Goal: Information Seeking & Learning: Learn about a topic

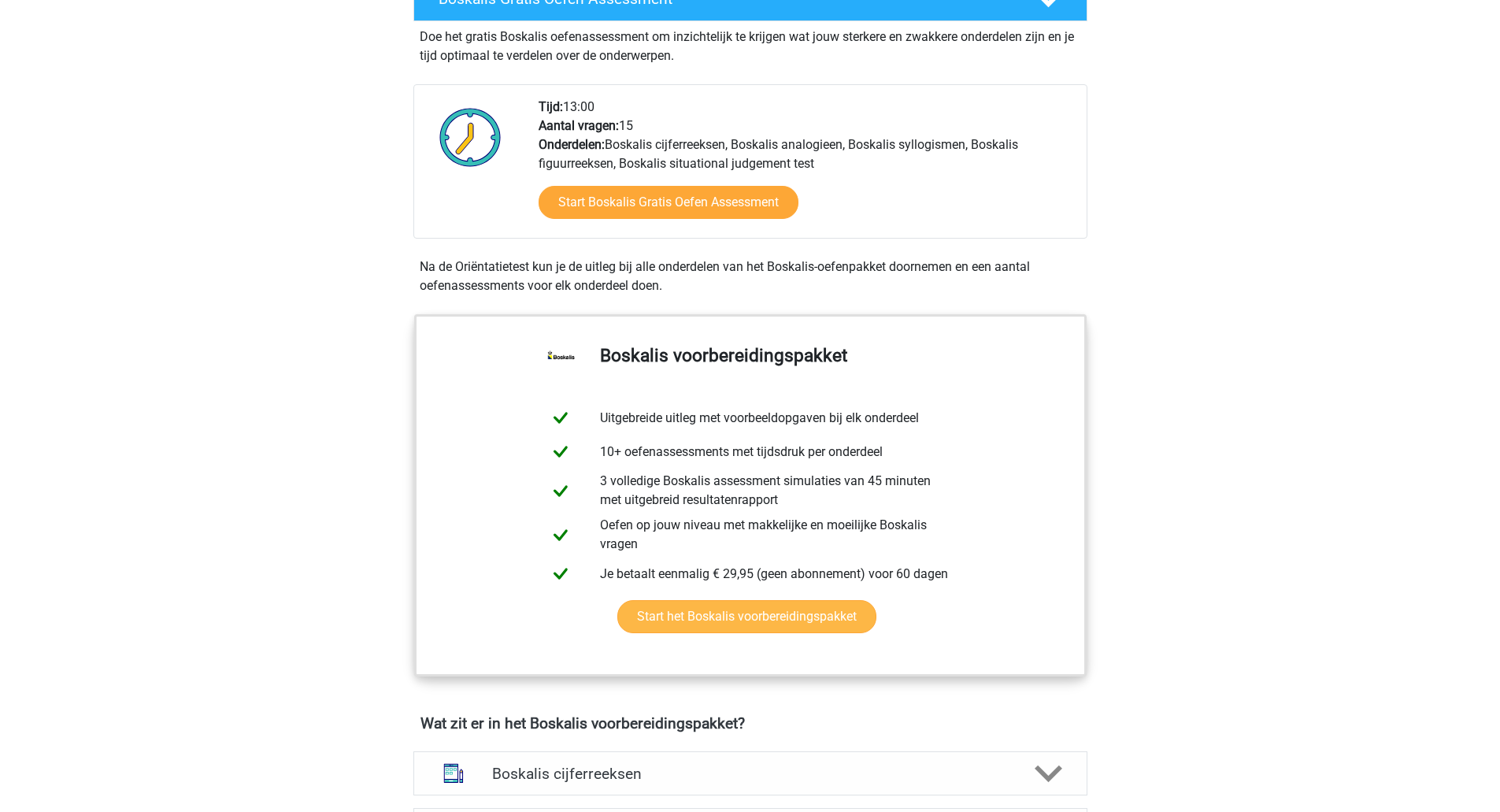
scroll to position [1024, 0]
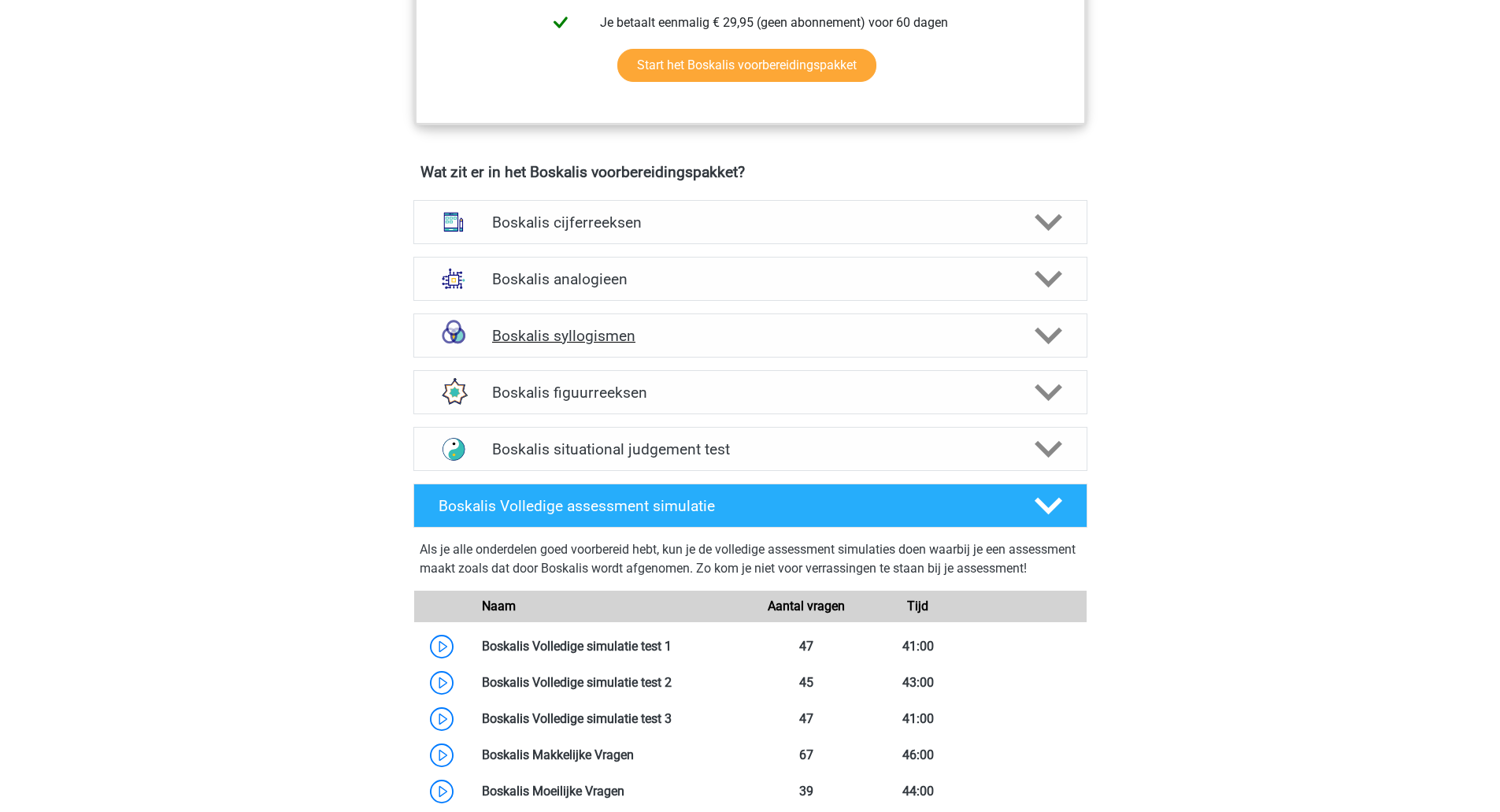
click at [1045, 346] on icon at bounding box center [1048, 336] width 27 height 27
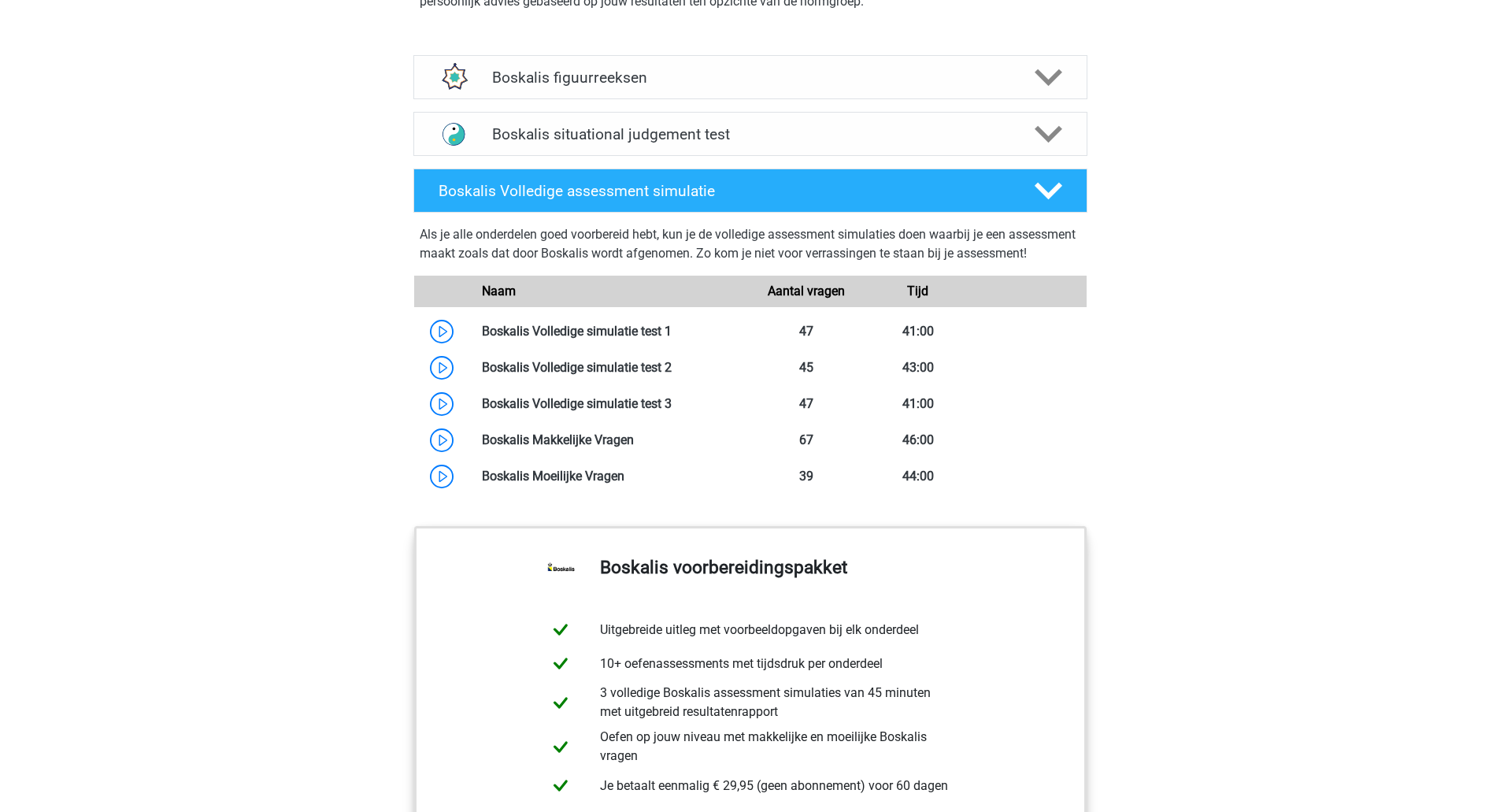
scroll to position [1338, 0]
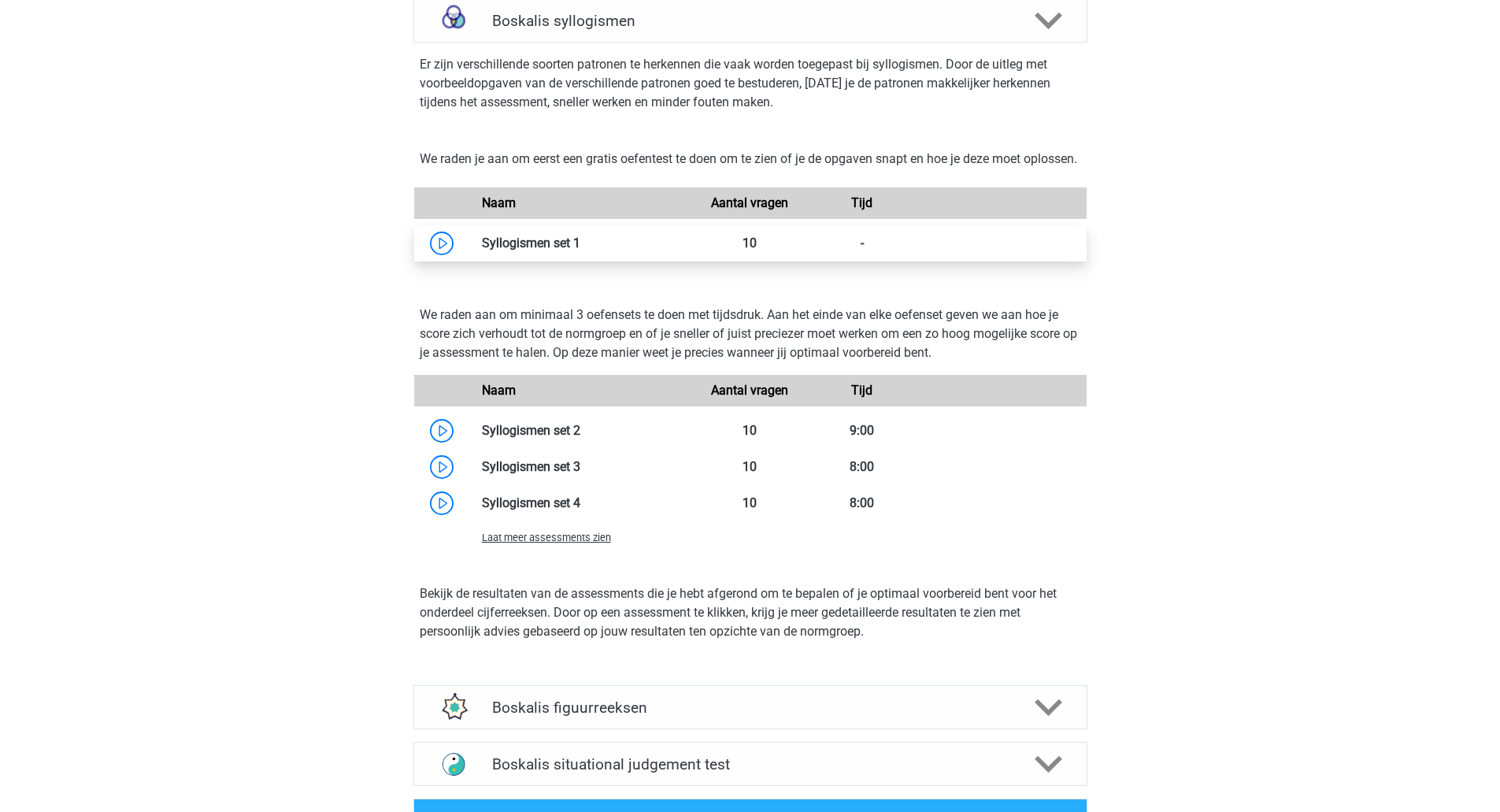
click at [580, 250] on link at bounding box center [580, 243] width 0 height 15
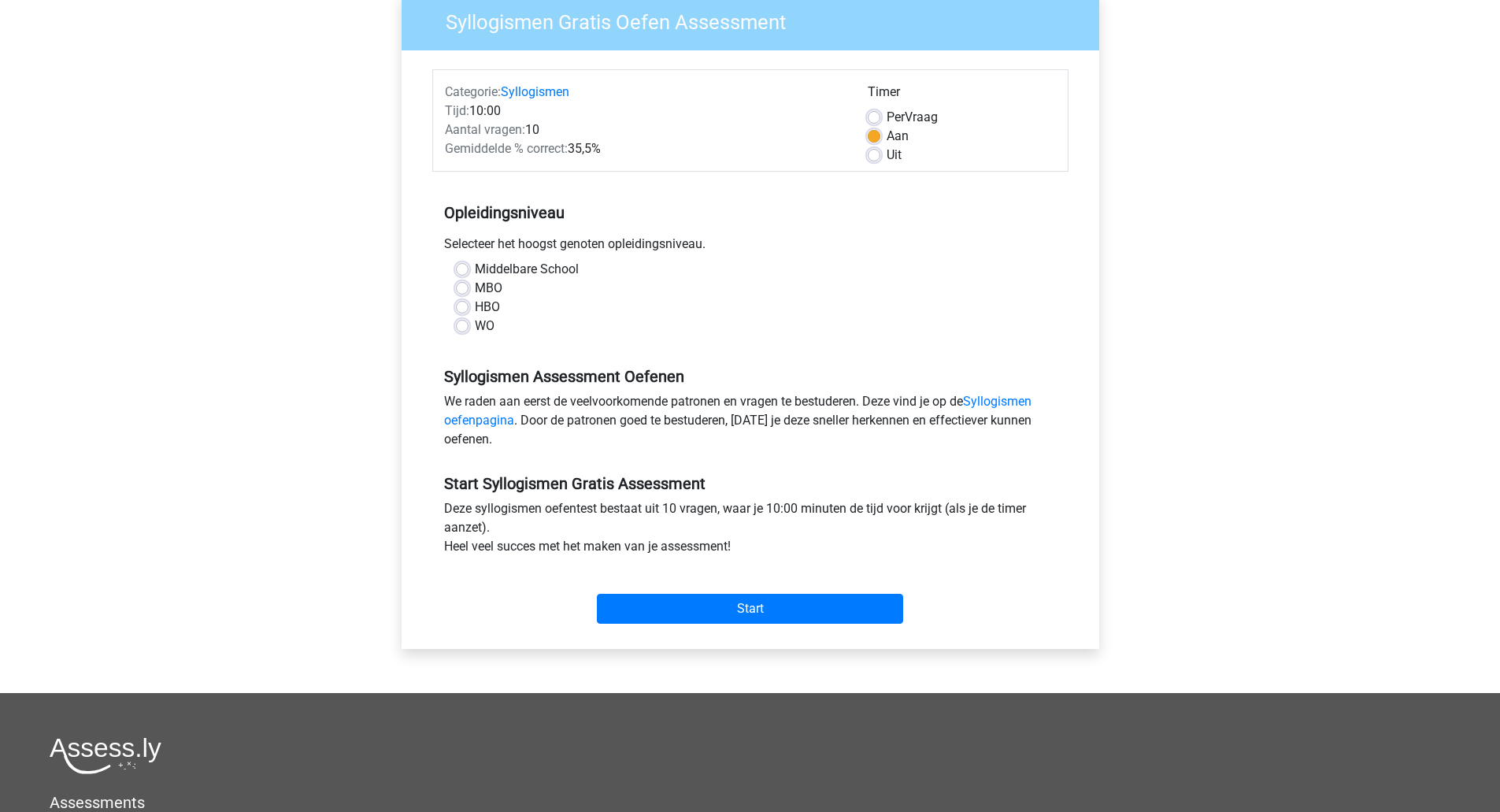
scroll to position [157, 0]
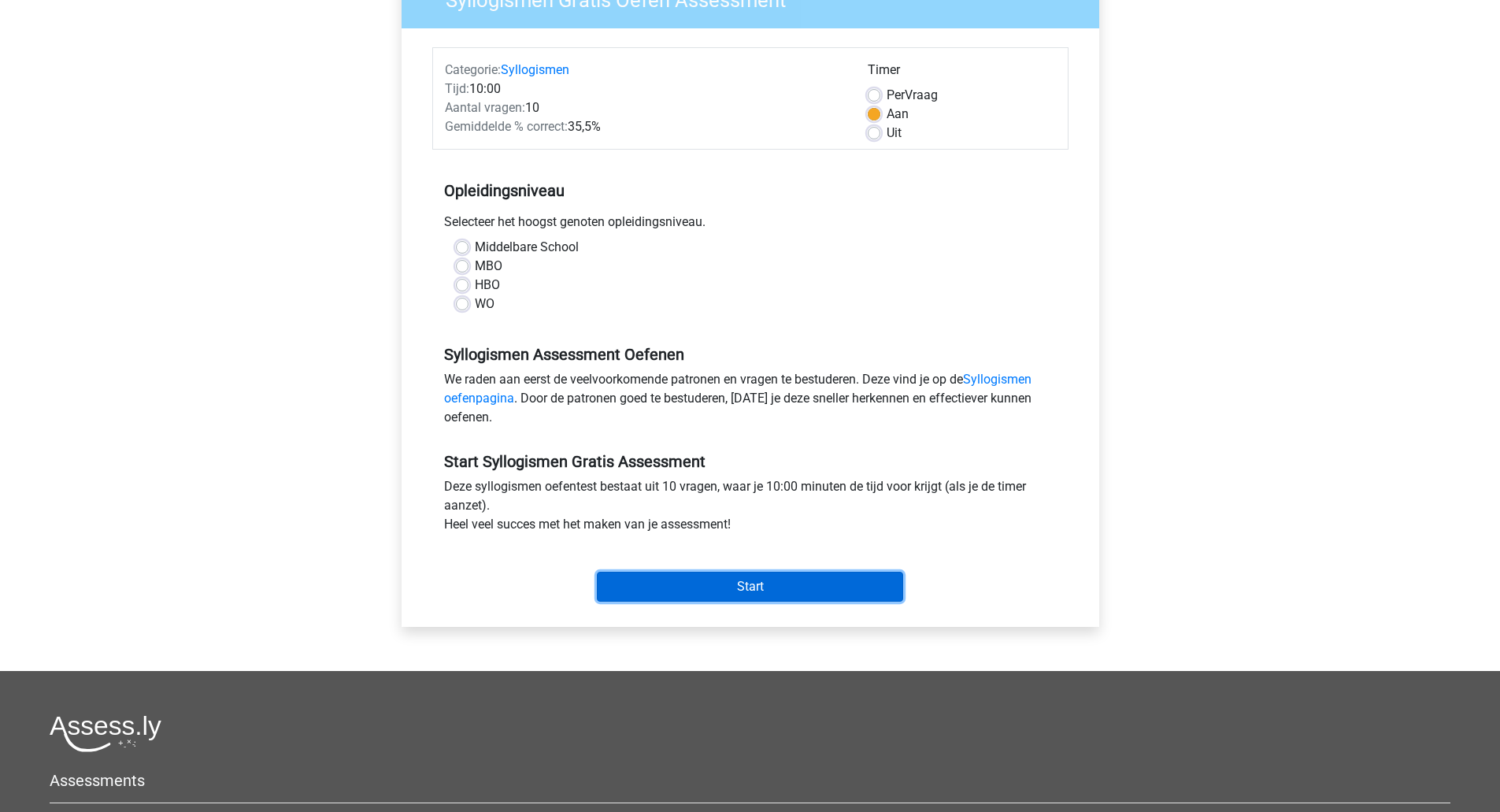
click at [764, 587] on input "Start" at bounding box center [750, 586] width 306 height 30
click at [599, 294] on div "WO" at bounding box center [750, 304] width 589 height 19
click at [474, 261] on label "MBO" at bounding box center [488, 266] width 27 height 19
click at [459, 261] on input "MBO" at bounding box center [462, 264] width 13 height 16
radio input "true"
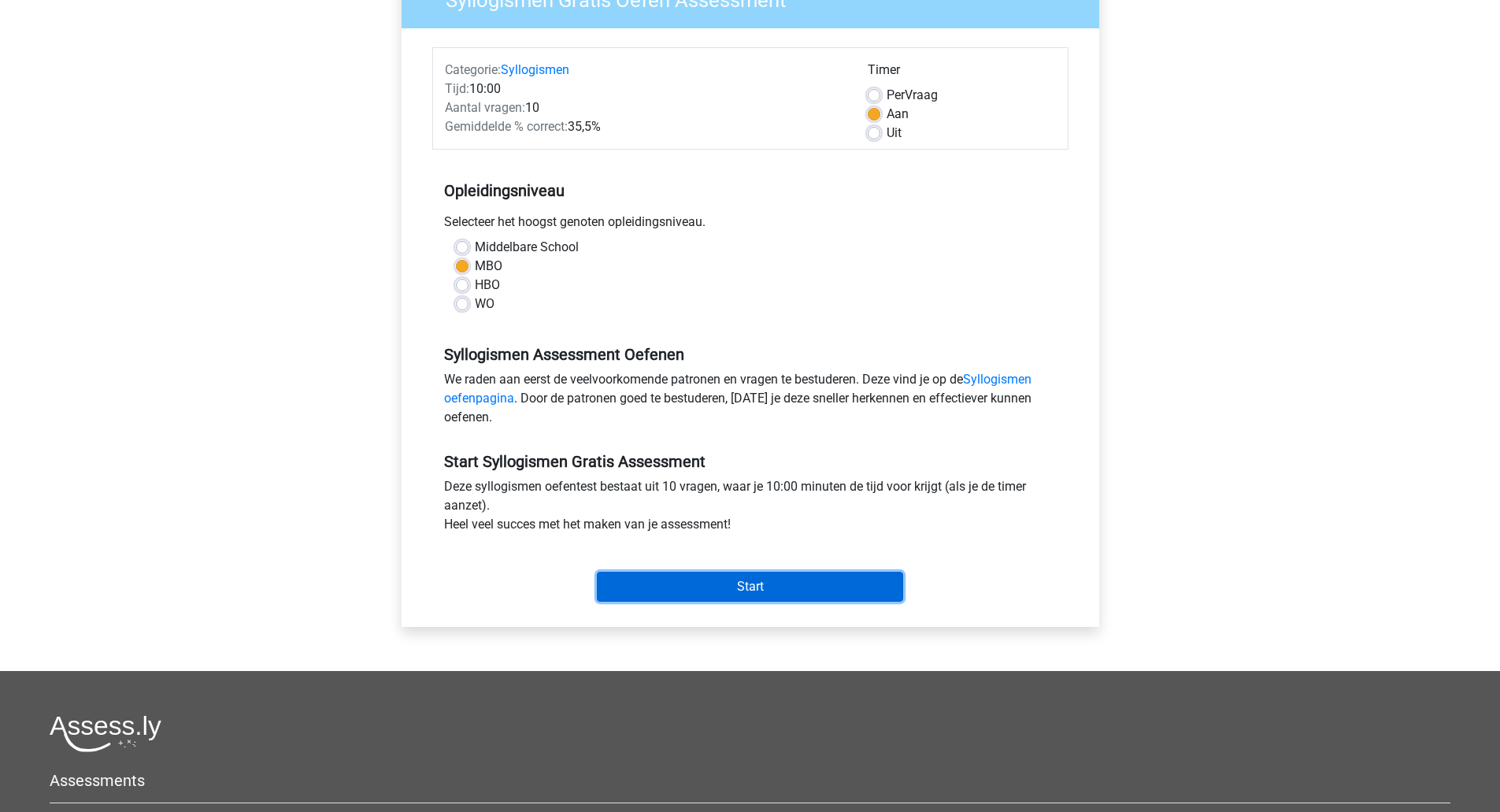
click at [715, 585] on input "Start" at bounding box center [750, 586] width 306 height 30
click at [679, 590] on input "Start" at bounding box center [750, 586] width 306 height 30
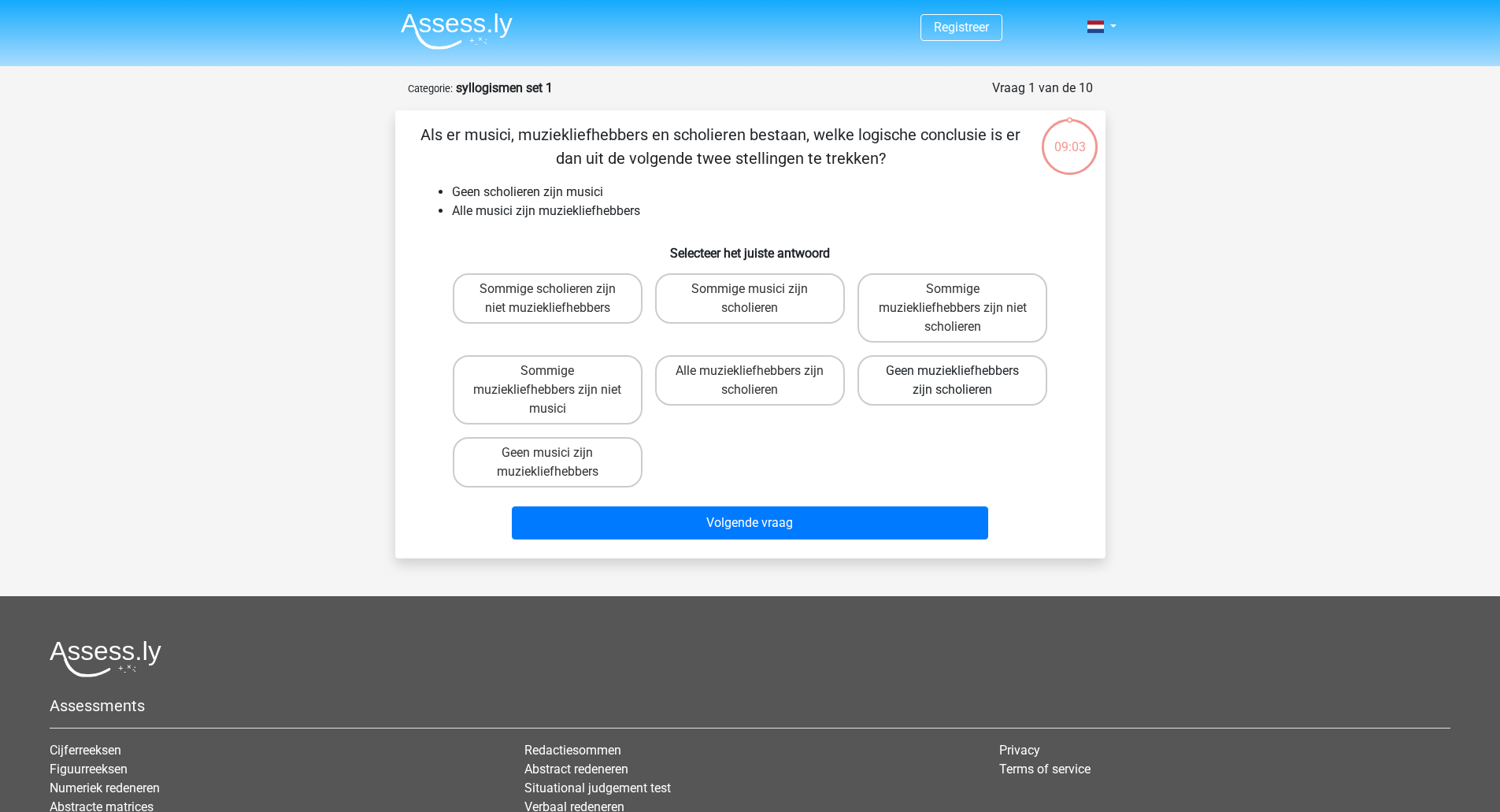
click at [1009, 385] on label "Geen muziekliefhebbers zijn scholieren" at bounding box center [952, 380] width 190 height 50
click at [963, 381] on input "Geen muziekliefhebbers zijn scholieren" at bounding box center [957, 376] width 10 height 10
radio input "true"
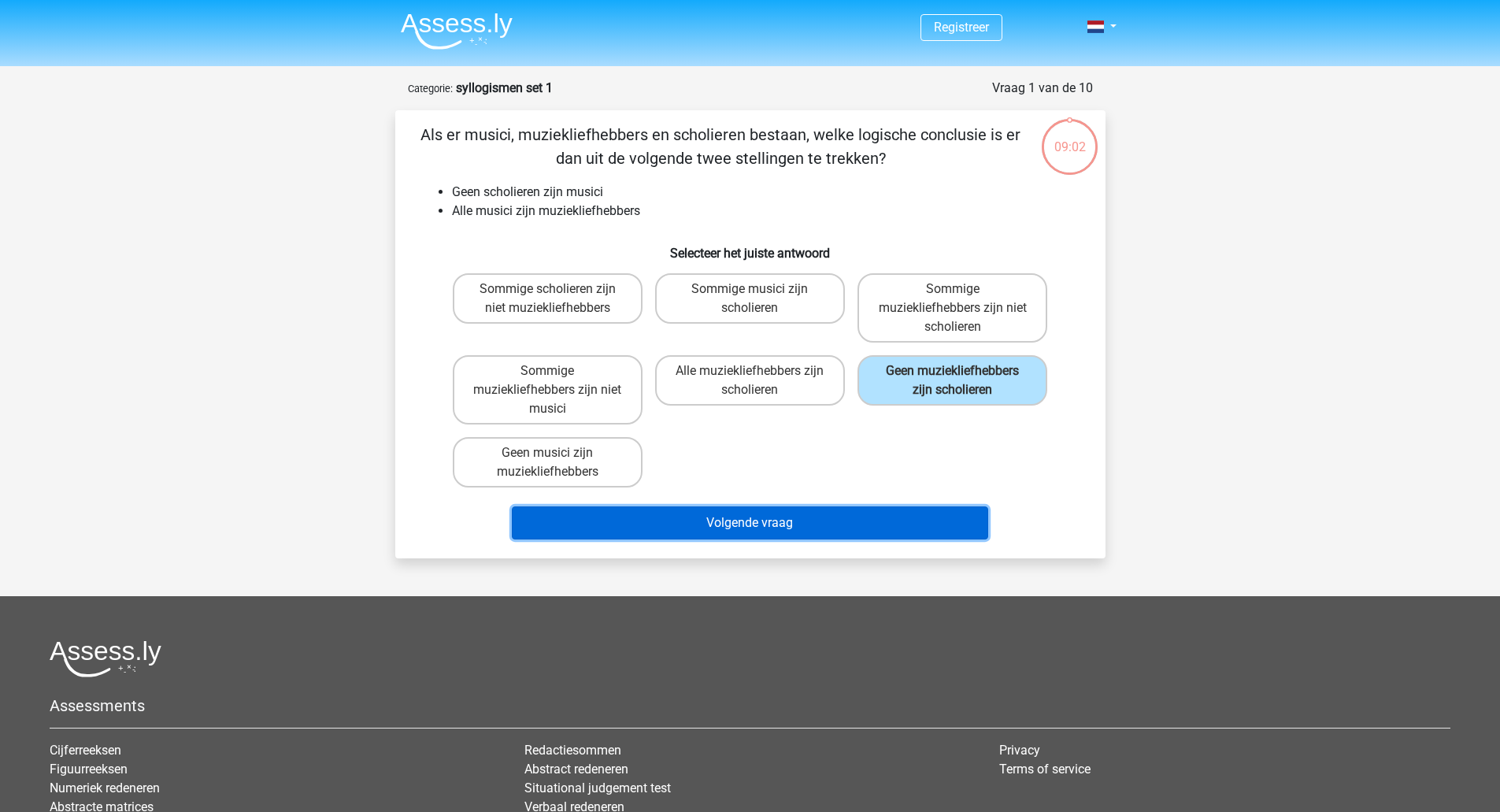
click at [863, 516] on button "Volgende vraag" at bounding box center [750, 522] width 476 height 33
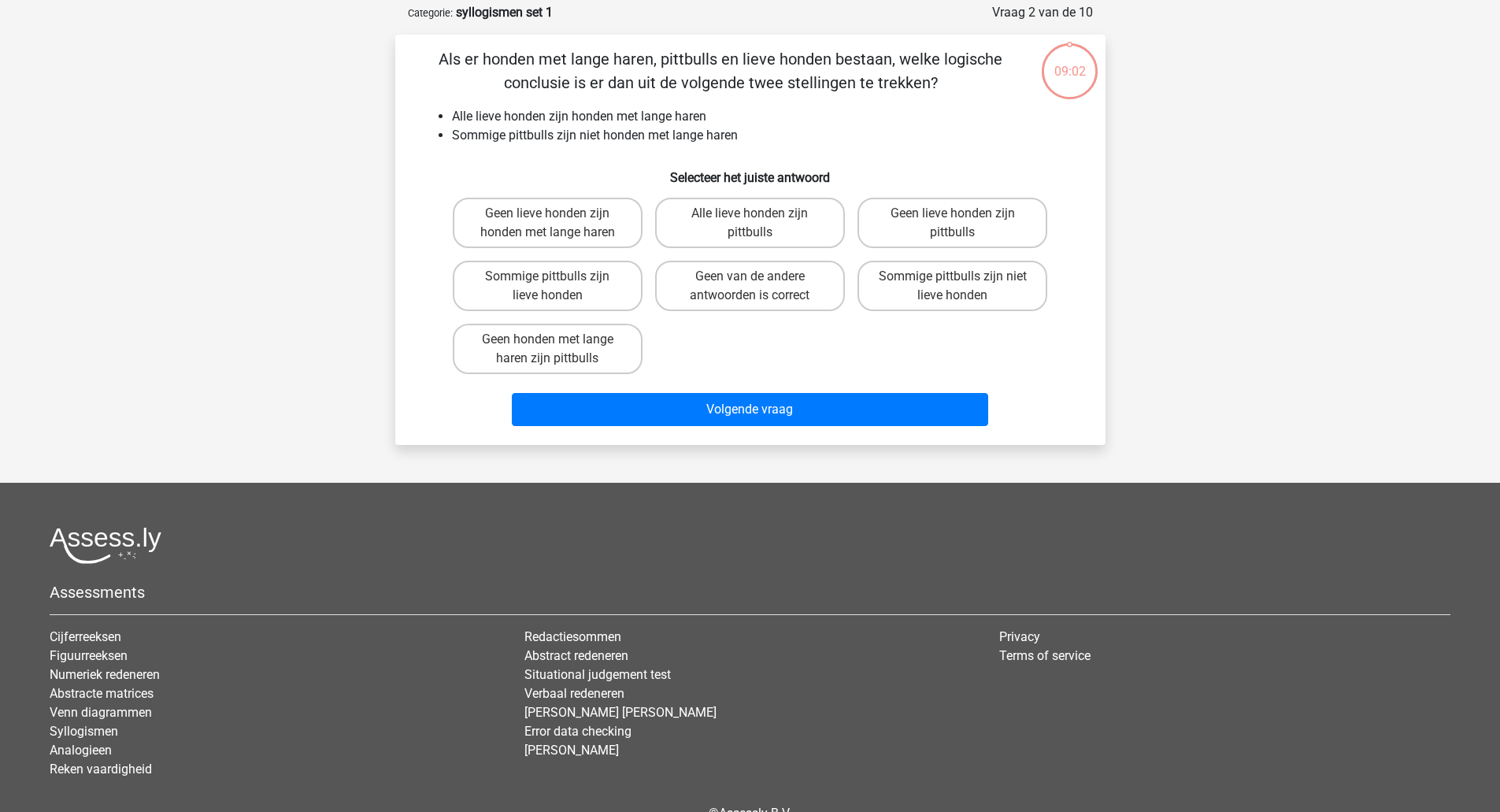
scroll to position [79, 0]
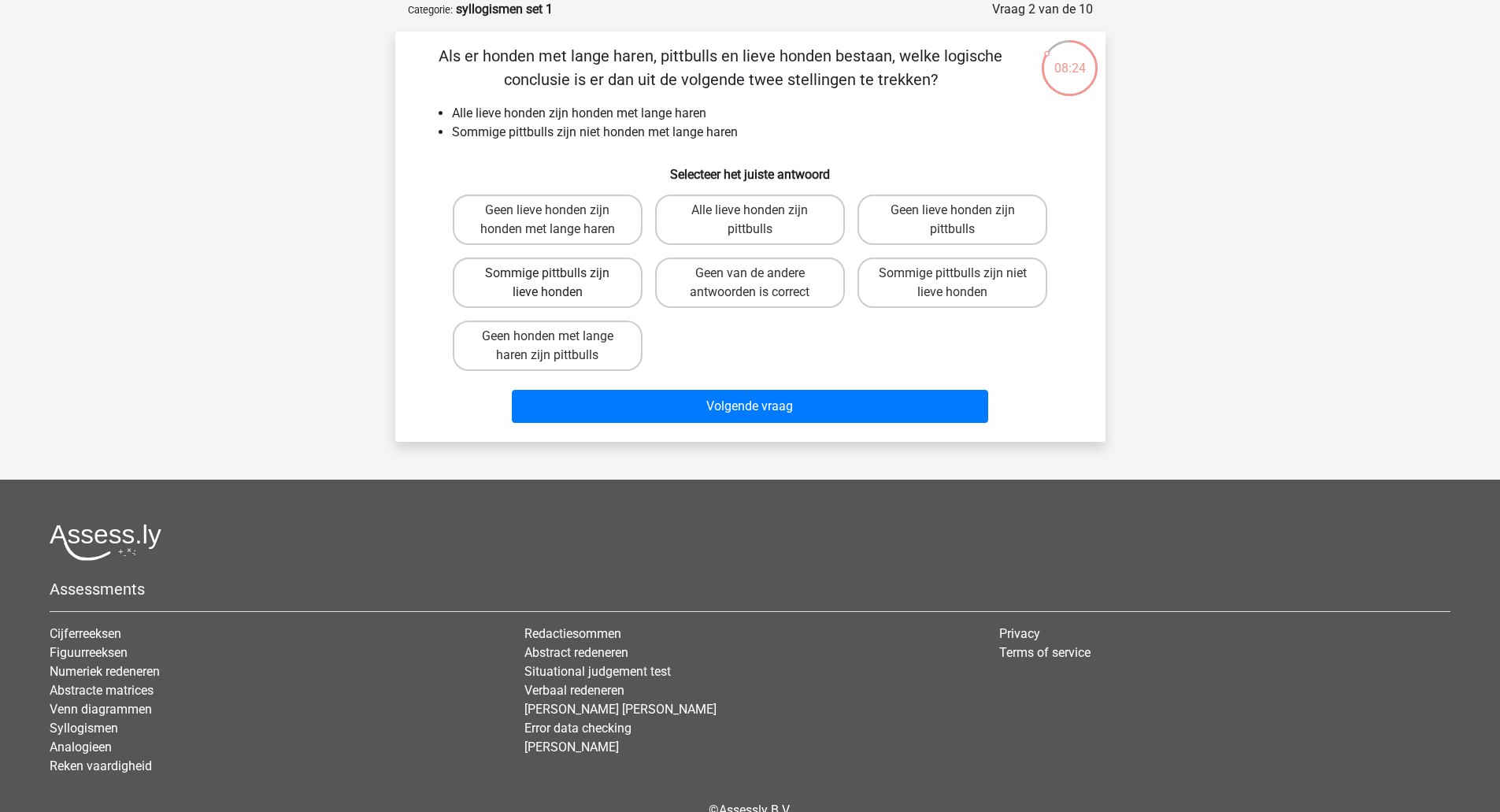
click at [604, 290] on label "Sommige pittbulls zijn lieve honden" at bounding box center [547, 282] width 190 height 50
click at [557, 283] on input "Sommige pittbulls zijn lieve honden" at bounding box center [552, 278] width 10 height 10
radio input "true"
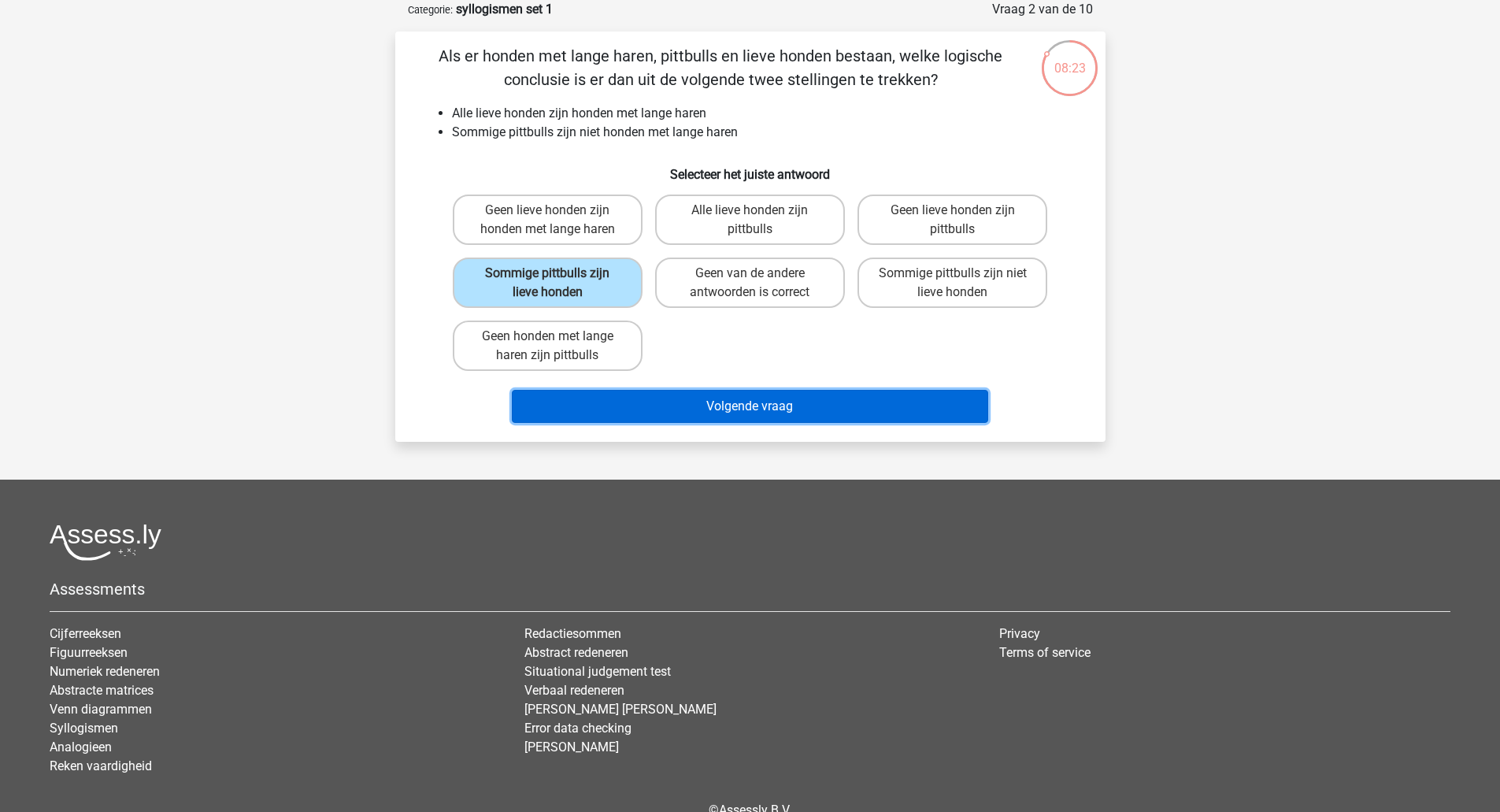
click at [702, 406] on button "Volgende vraag" at bounding box center [750, 406] width 476 height 33
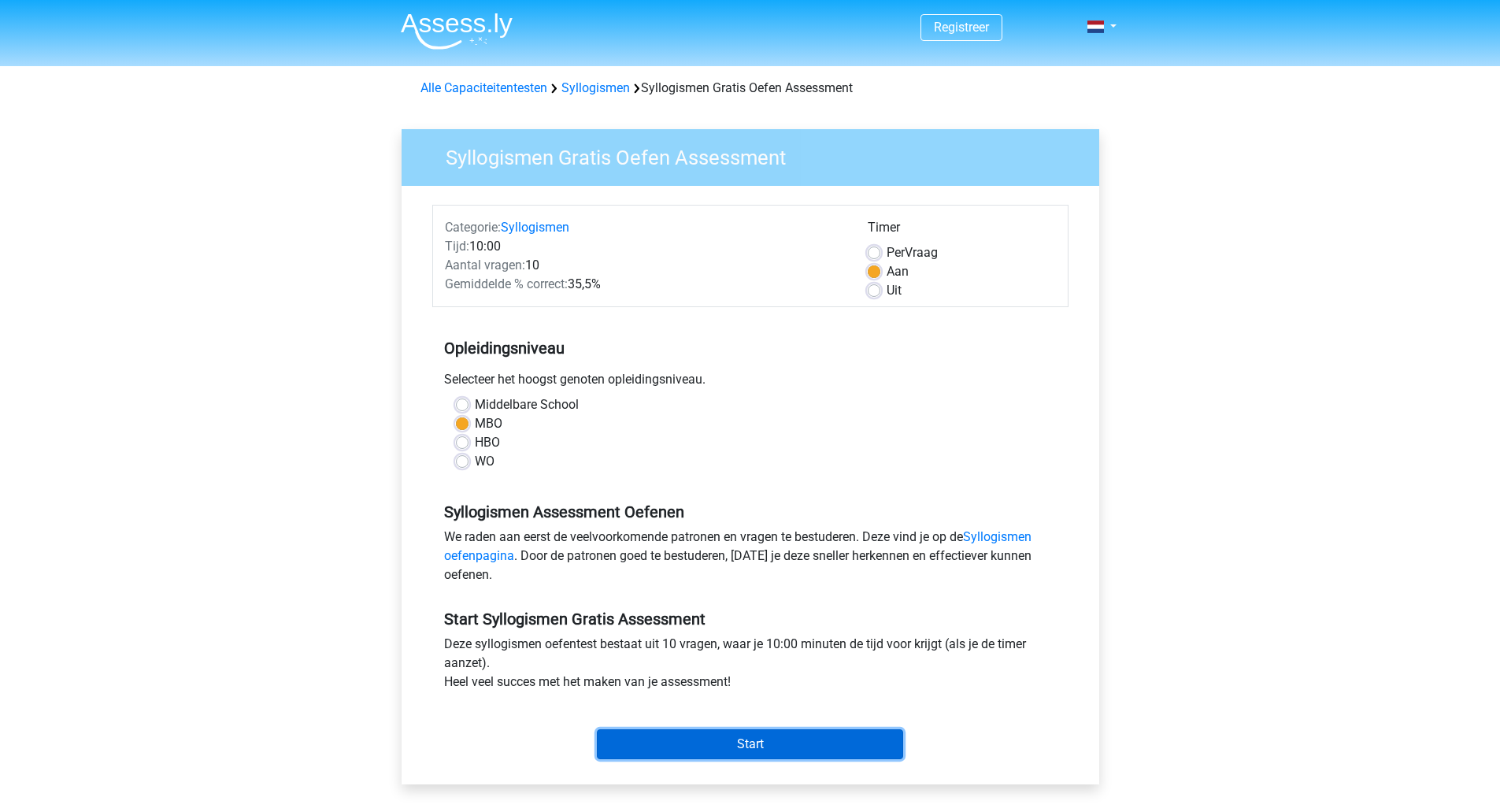
click at [745, 747] on input "Start" at bounding box center [750, 743] width 306 height 30
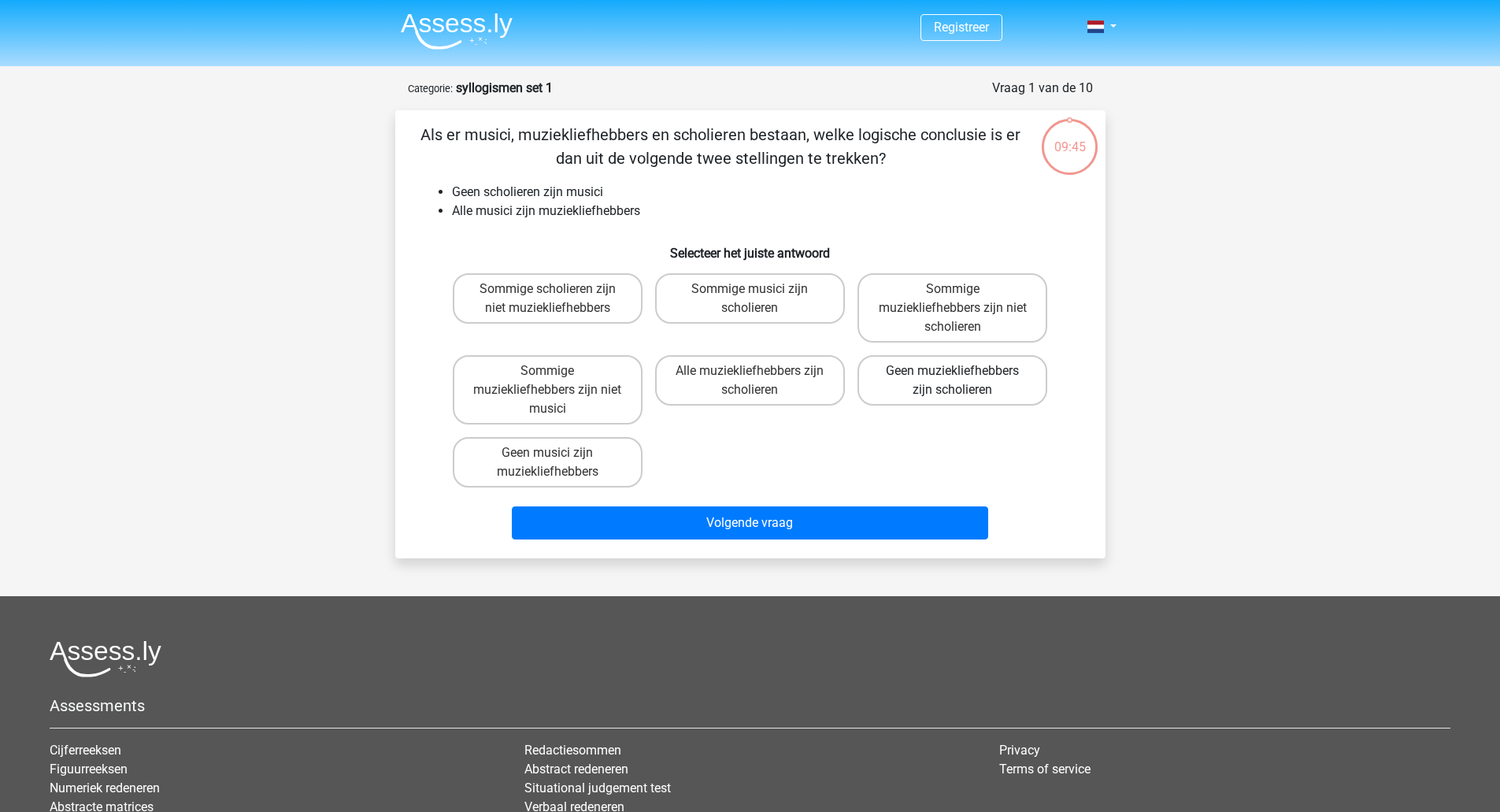
click at [986, 379] on label "Geen muziekliefhebbers zijn scholieren" at bounding box center [952, 380] width 190 height 50
click at [963, 379] on input "Geen muziekliefhebbers zijn scholieren" at bounding box center [957, 376] width 10 height 10
radio input "true"
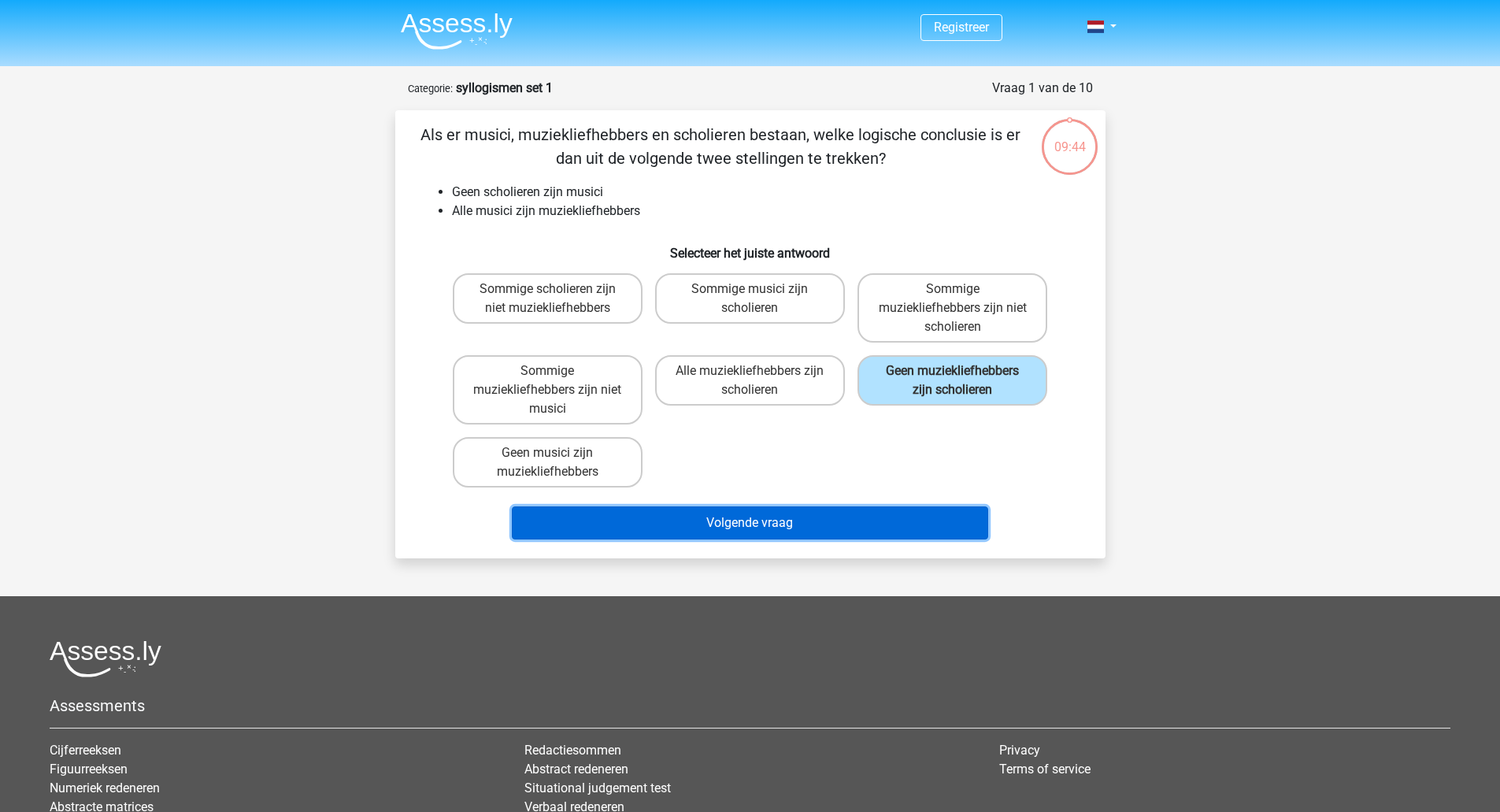
click at [793, 527] on button "Volgende vraag" at bounding box center [750, 522] width 476 height 33
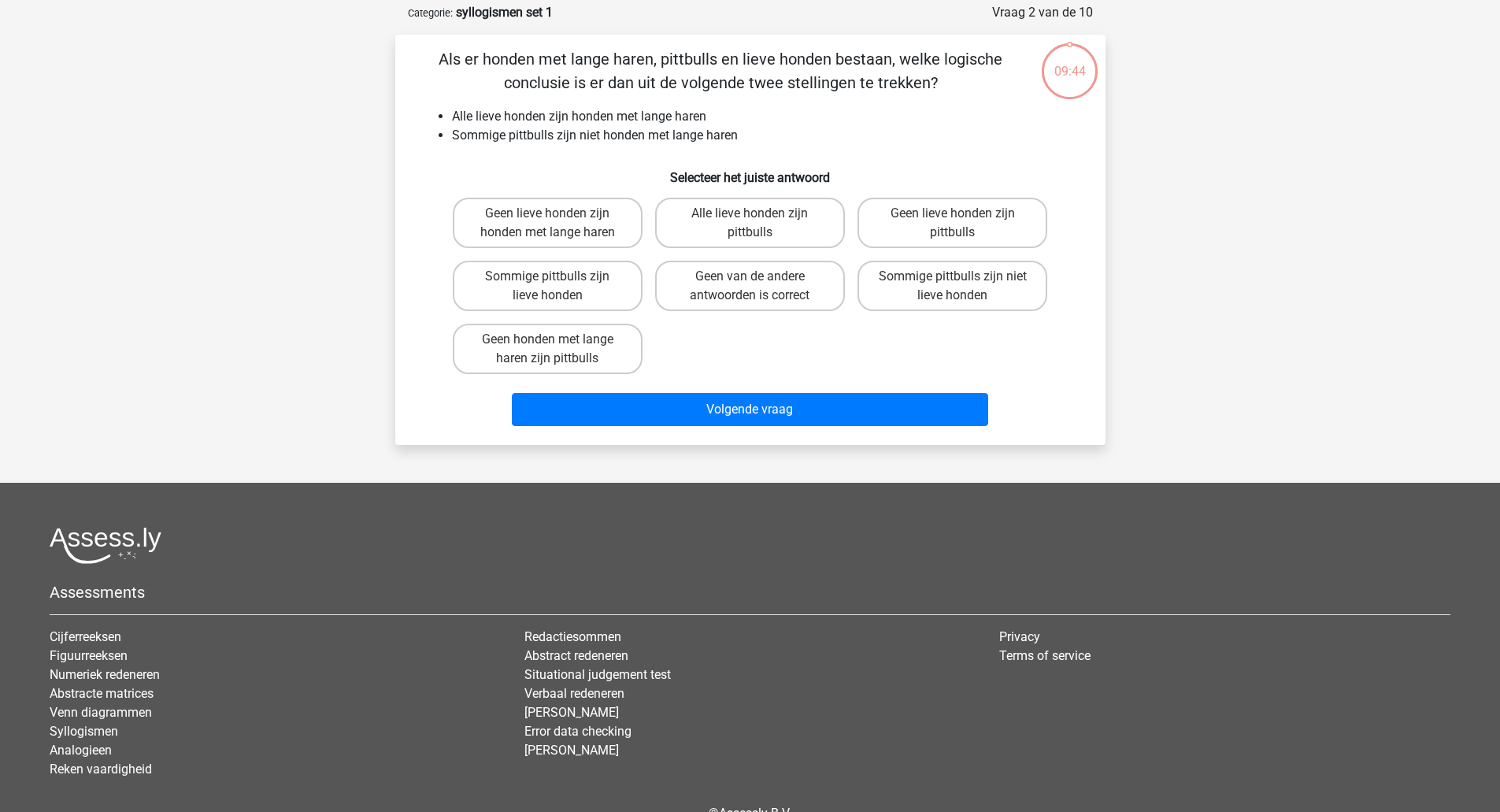
scroll to position [79, 0]
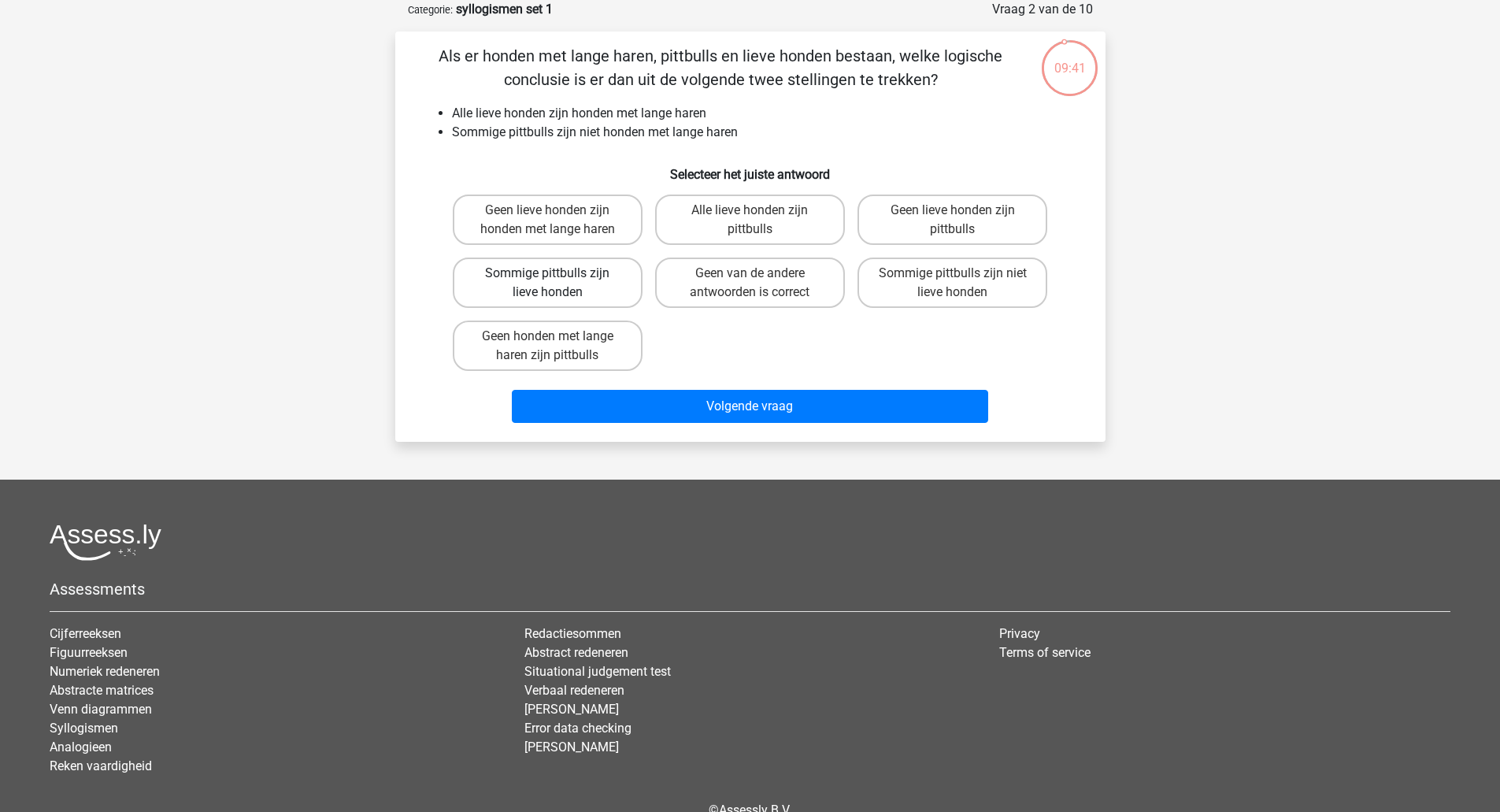
click at [575, 287] on label "Sommige pittbulls zijn lieve honden" at bounding box center [547, 282] width 190 height 50
click at [557, 283] on input "Sommige pittbulls zijn lieve honden" at bounding box center [552, 278] width 10 height 10
radio input "true"
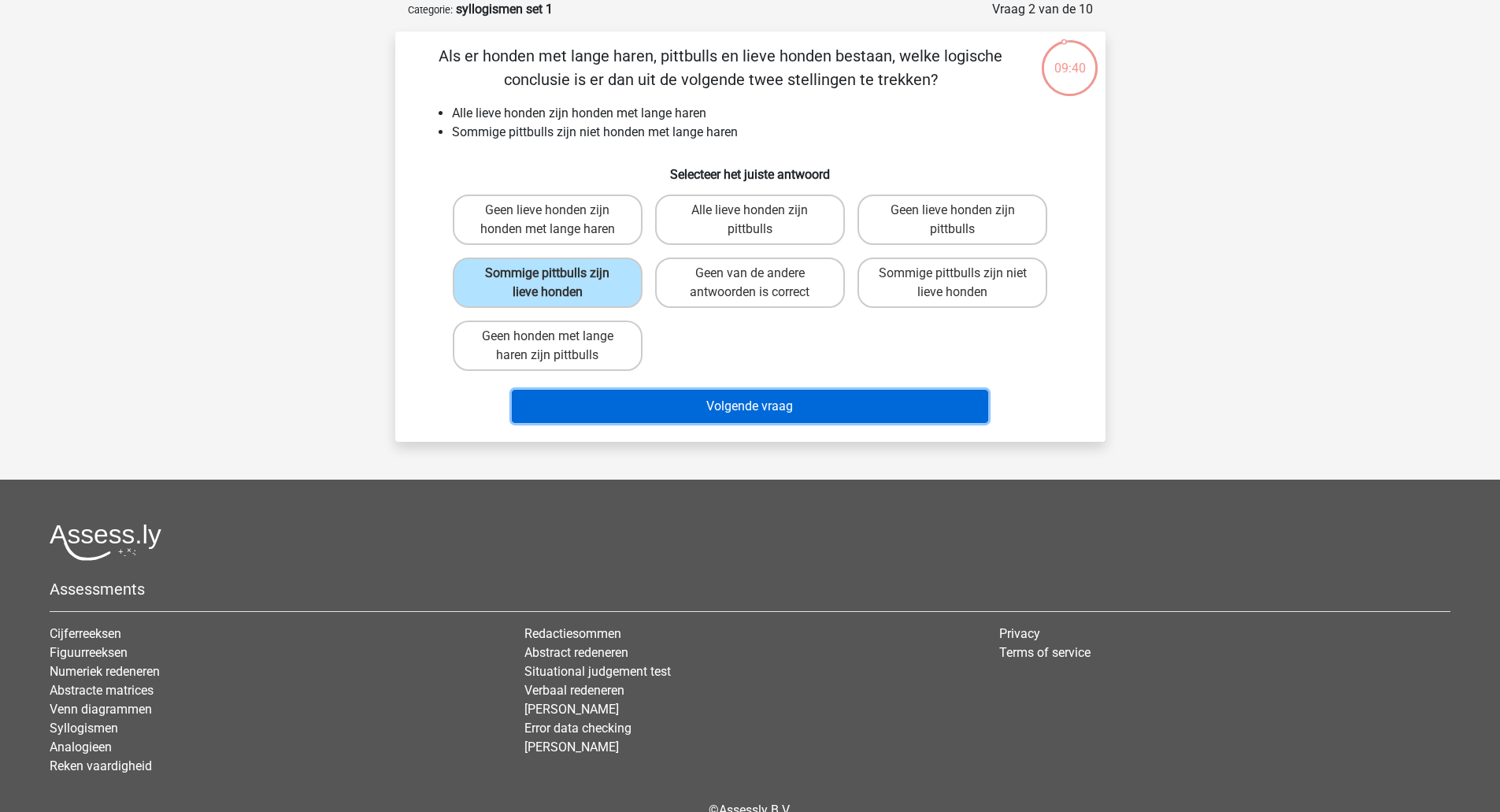
click at [751, 415] on button "Volgende vraag" at bounding box center [750, 406] width 476 height 33
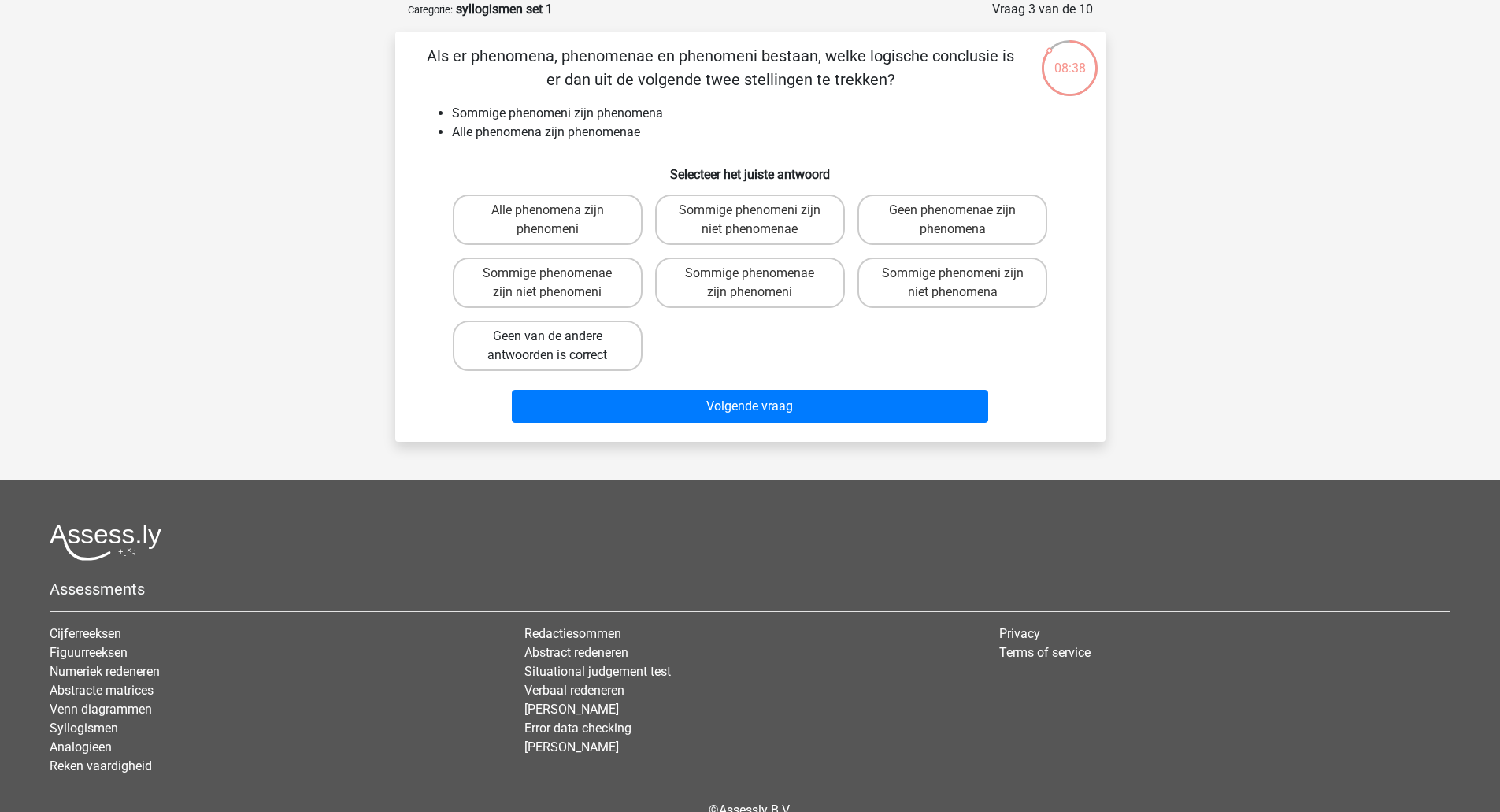
click at [614, 345] on label "Geen van de andere antwoorden is correct" at bounding box center [547, 345] width 190 height 50
click at [557, 345] on input "Geen van de andere antwoorden is correct" at bounding box center [552, 341] width 10 height 10
radio input "true"
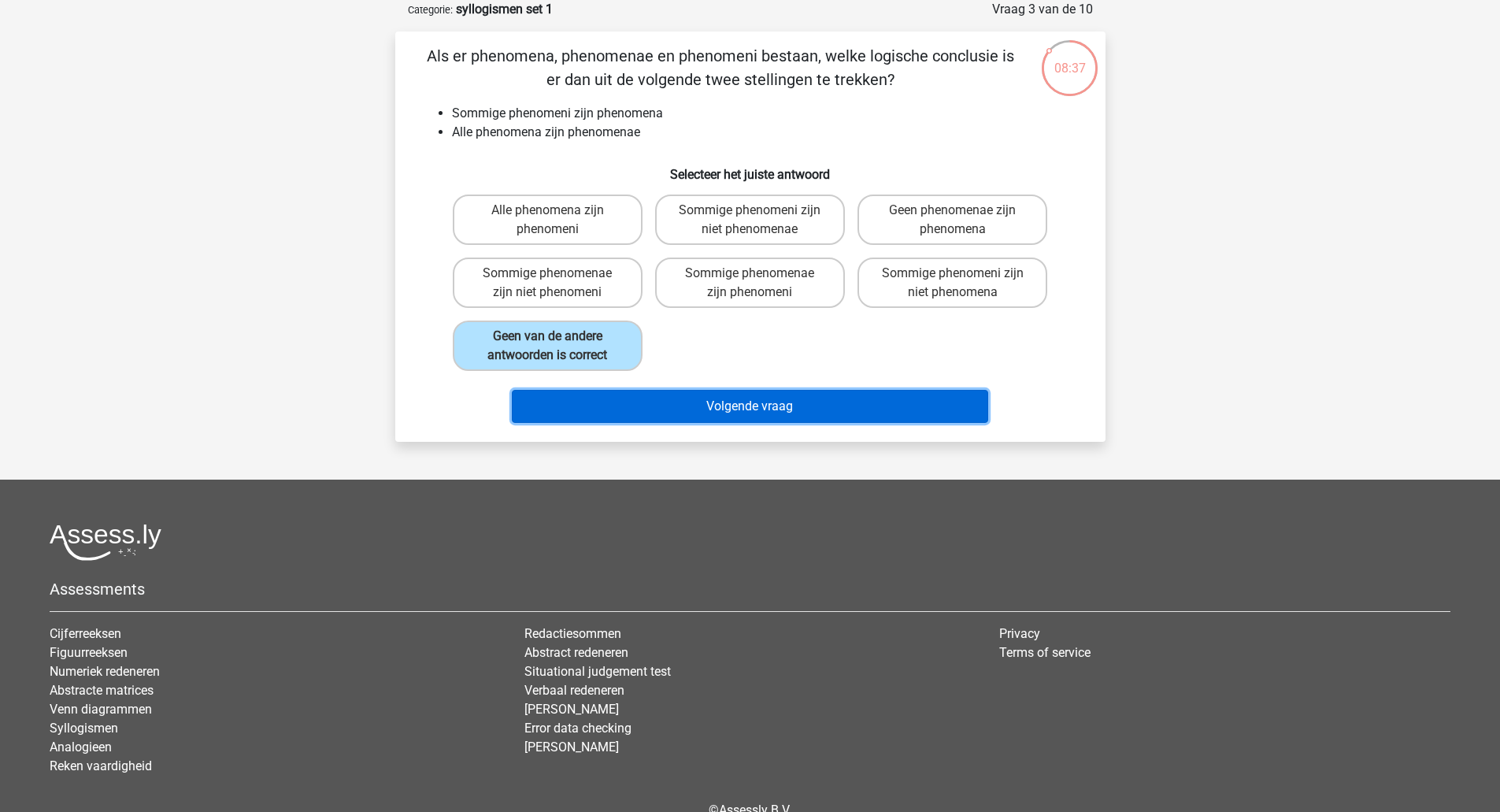
click at [644, 403] on button "Volgende vraag" at bounding box center [750, 406] width 476 height 33
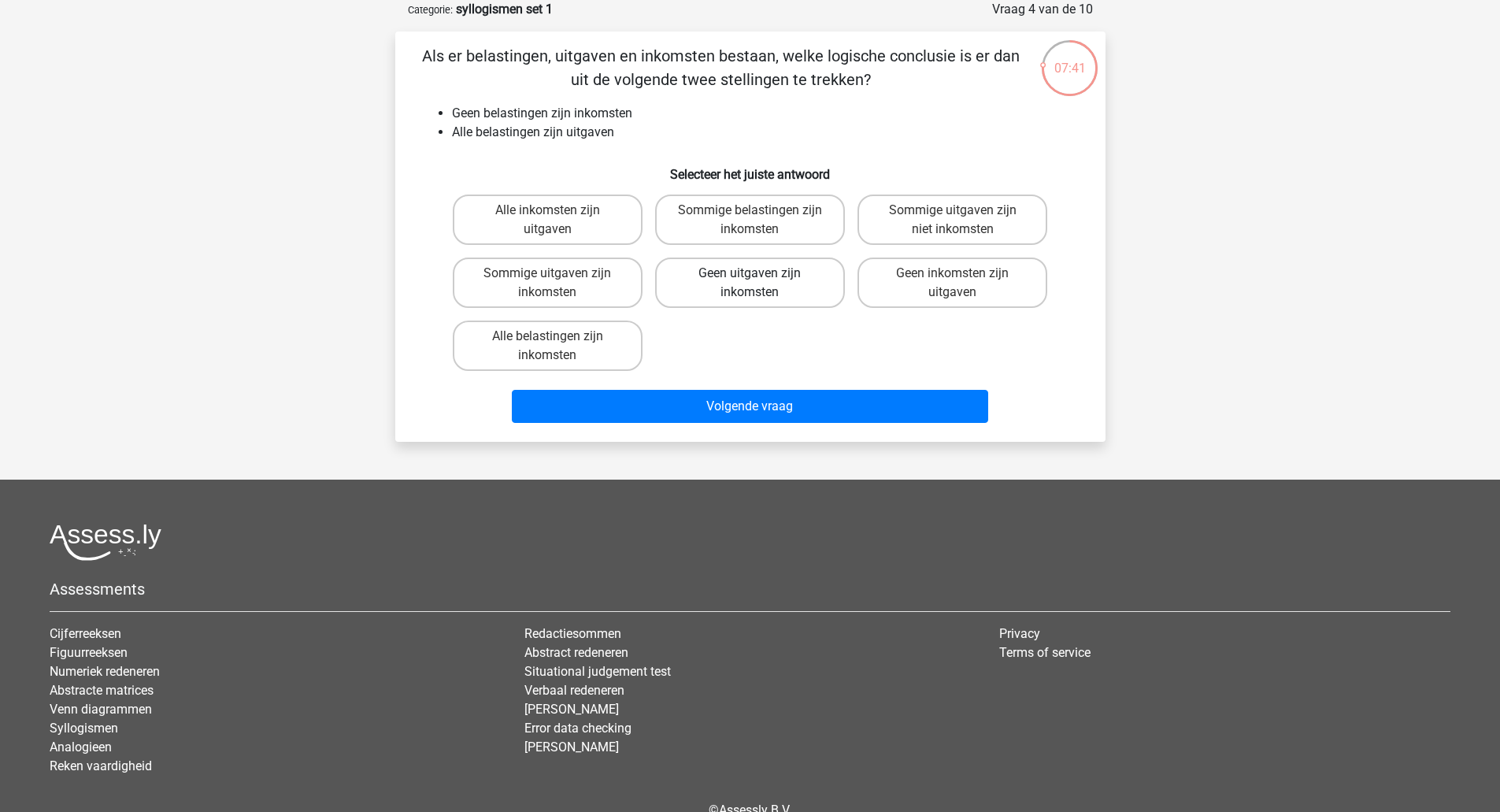
click at [813, 284] on label "Geen uitgaven zijn inkomsten" at bounding box center [749, 282] width 190 height 50
click at [759, 283] on input "Geen uitgaven zijn inkomsten" at bounding box center [754, 278] width 10 height 10
radio input "true"
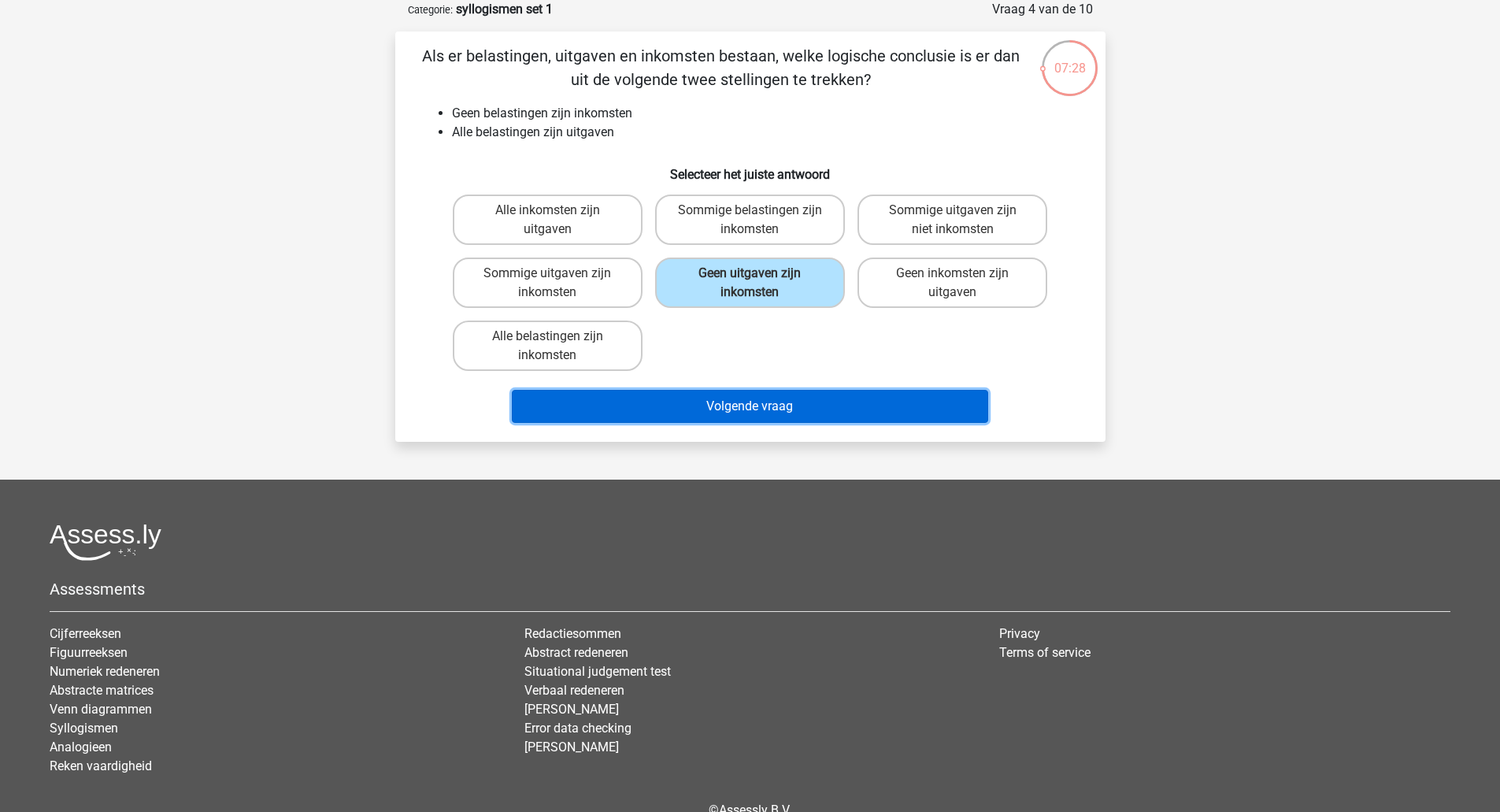
click at [827, 408] on button "Volgende vraag" at bounding box center [750, 406] width 476 height 33
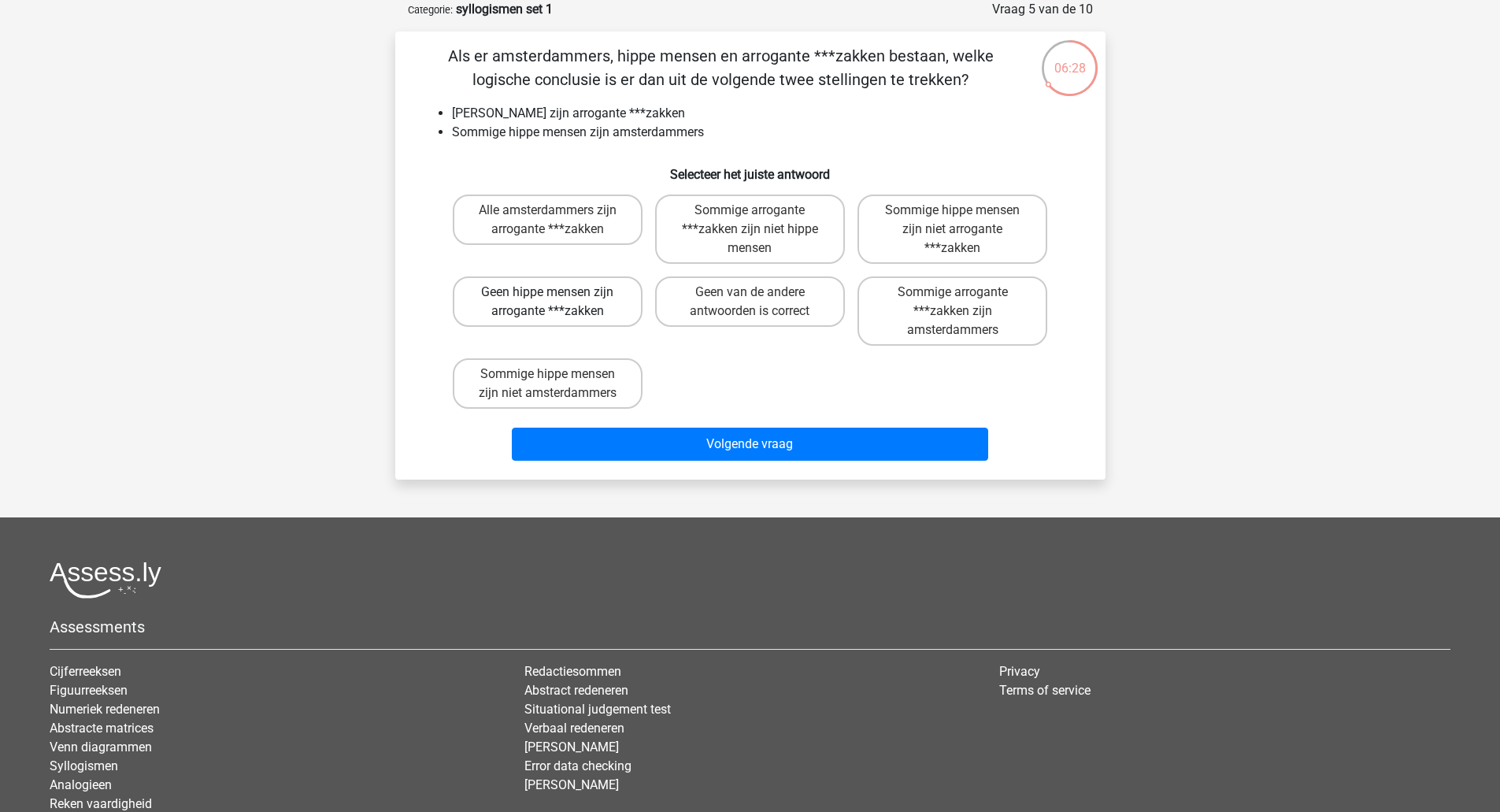
click at [616, 297] on label "Geen hippe mensen zijn arrogante ***zakken" at bounding box center [547, 301] width 190 height 50
click at [557, 297] on input "Geen hippe mensen zijn arrogante ***zakken" at bounding box center [552, 297] width 10 height 10
radio input "true"
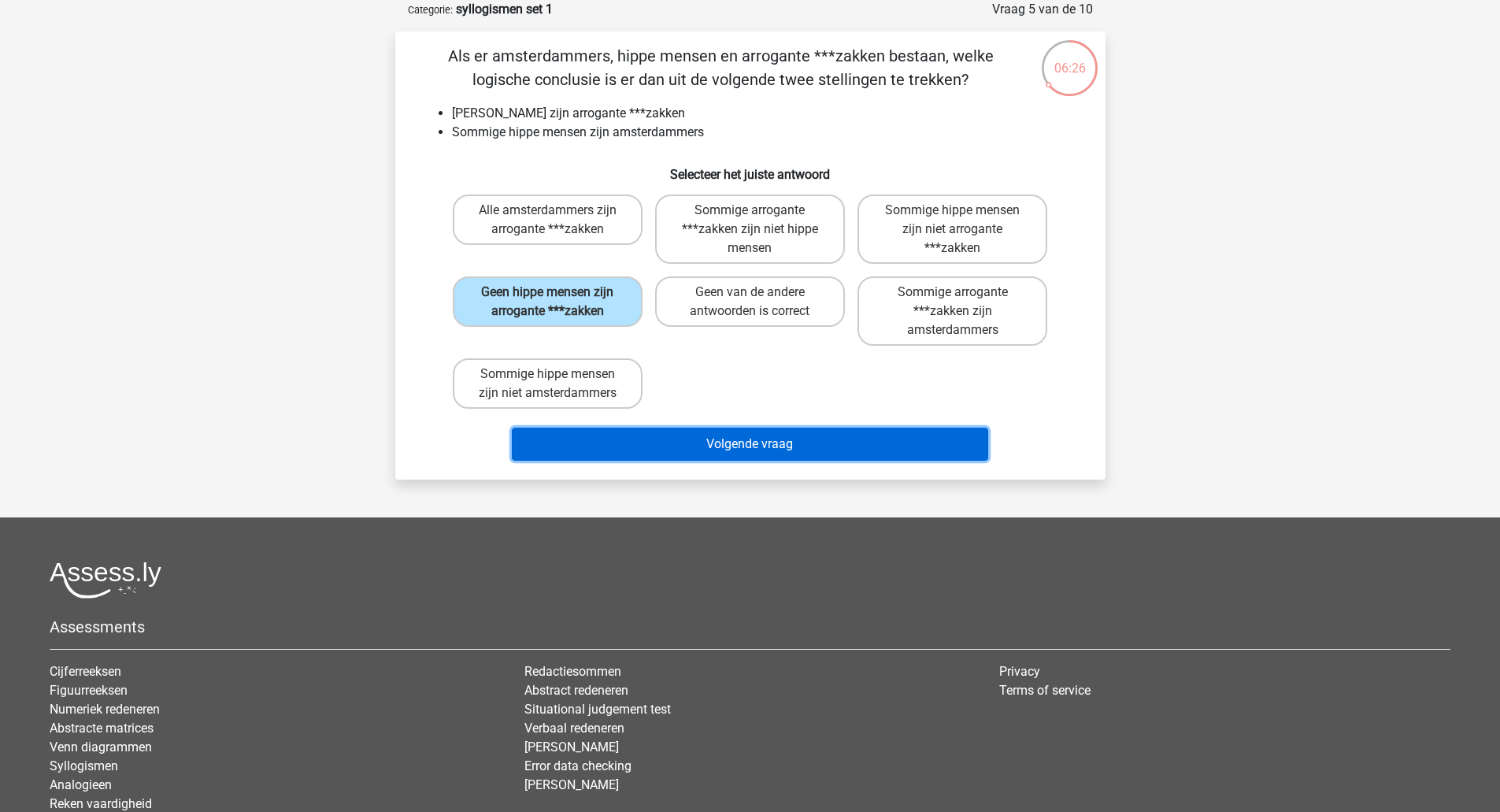
click at [766, 442] on button "Volgende vraag" at bounding box center [750, 444] width 476 height 33
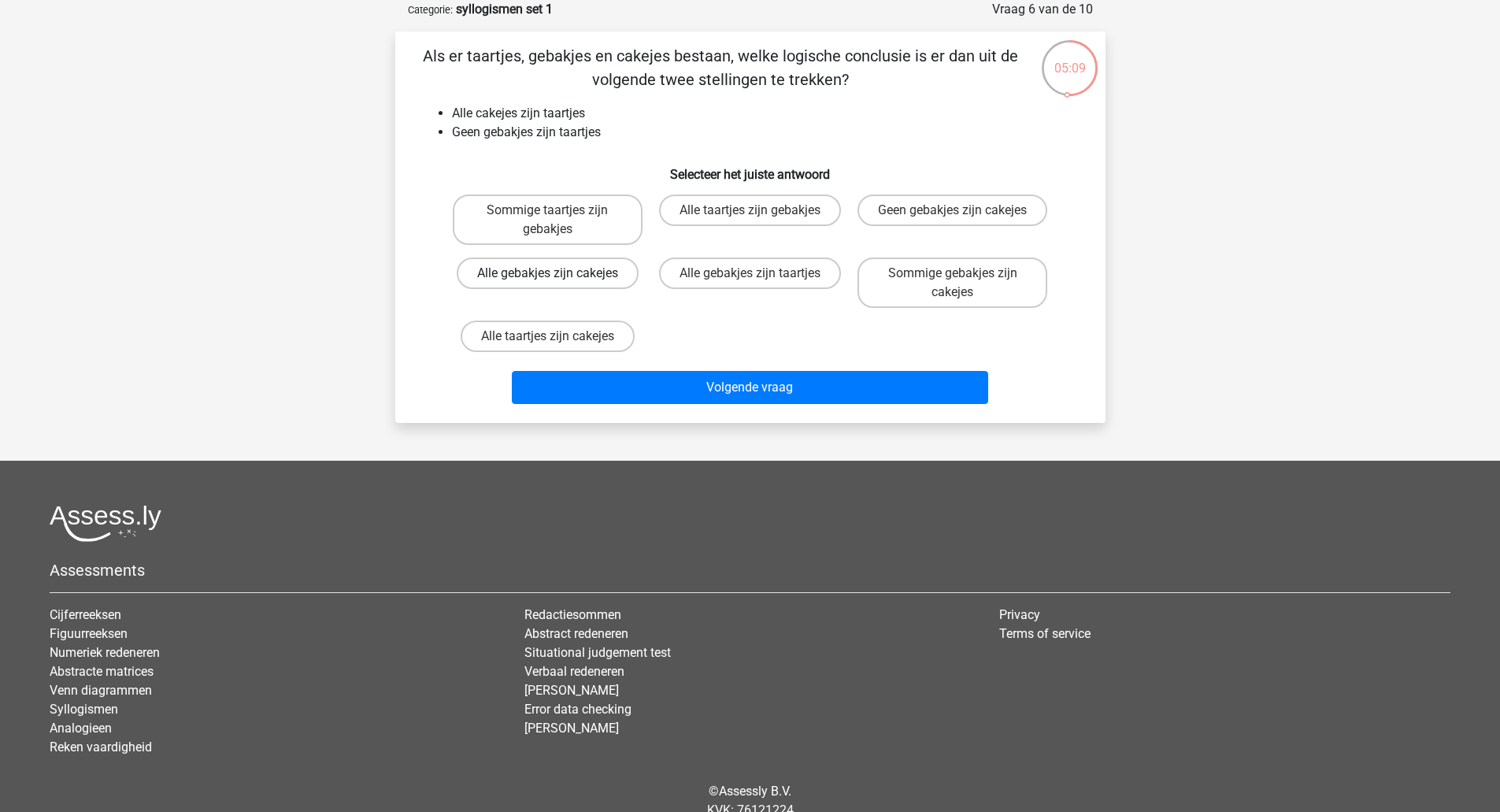
click at [570, 275] on label "Alle gebakjes zijn cakejes" at bounding box center [548, 273] width 182 height 31
click at [557, 275] on input "Alle gebakjes zijn cakejes" at bounding box center [552, 278] width 10 height 10
radio input "true"
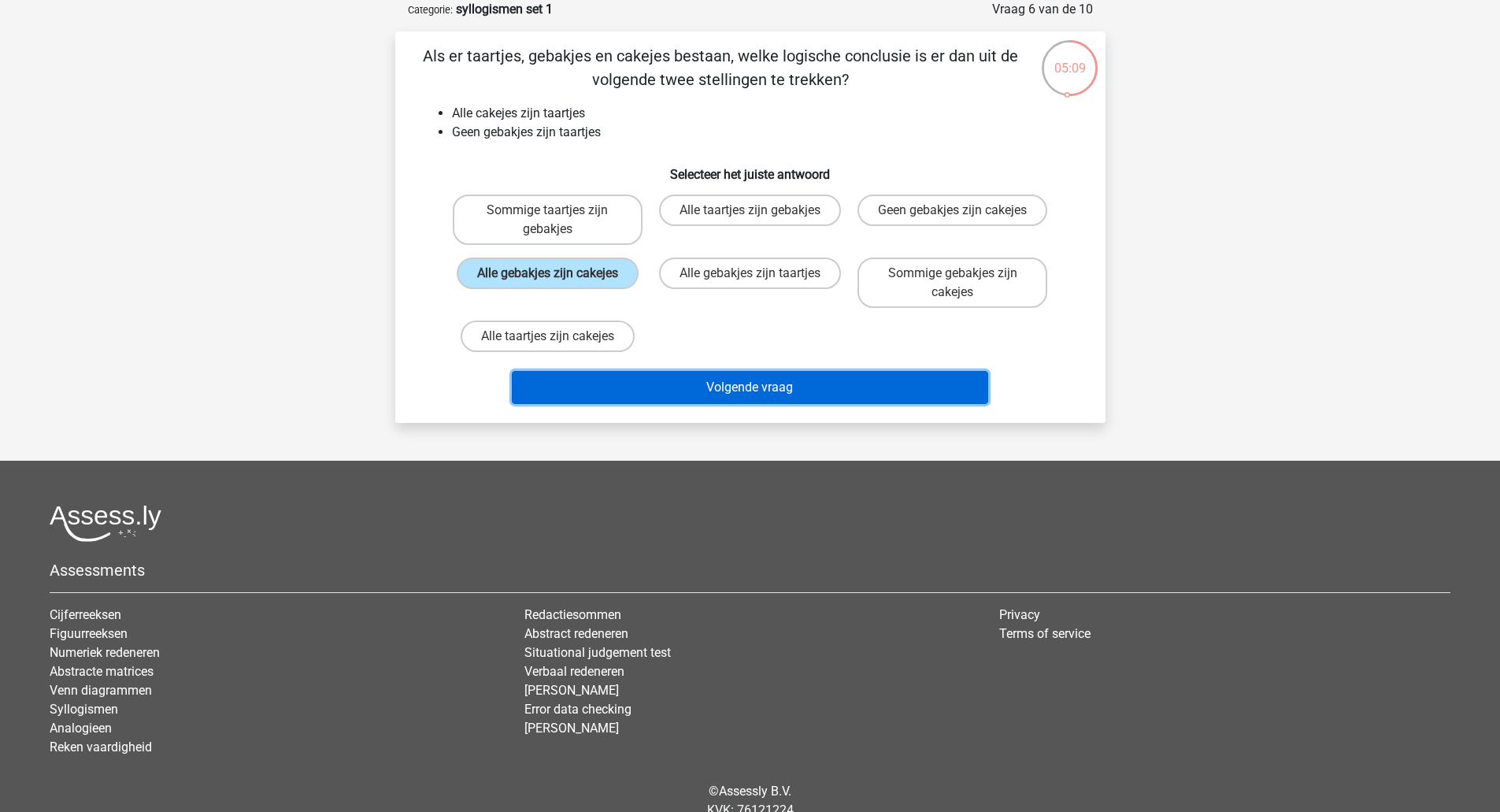
click at [674, 399] on button "Volgende vraag" at bounding box center [750, 387] width 476 height 33
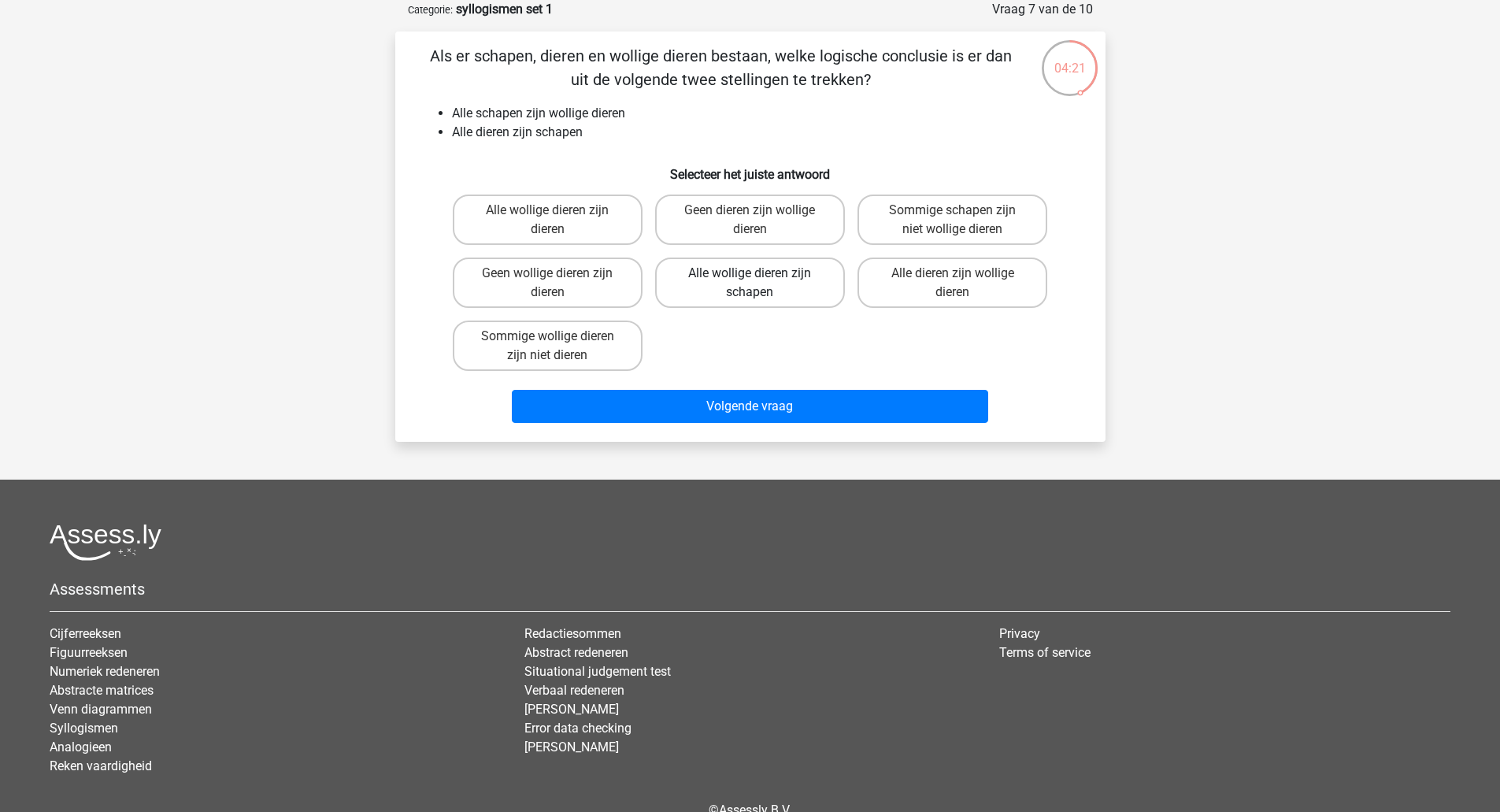
click at [791, 284] on label "Alle wollige dieren zijn schapen" at bounding box center [749, 282] width 190 height 50
click at [759, 283] on input "Alle wollige dieren zijn schapen" at bounding box center [754, 278] width 10 height 10
radio input "true"
click at [992, 281] on label "Alle dieren zijn wollige dieren" at bounding box center [952, 282] width 190 height 50
click at [963, 281] on input "Alle dieren zijn wollige dieren" at bounding box center [957, 278] width 10 height 10
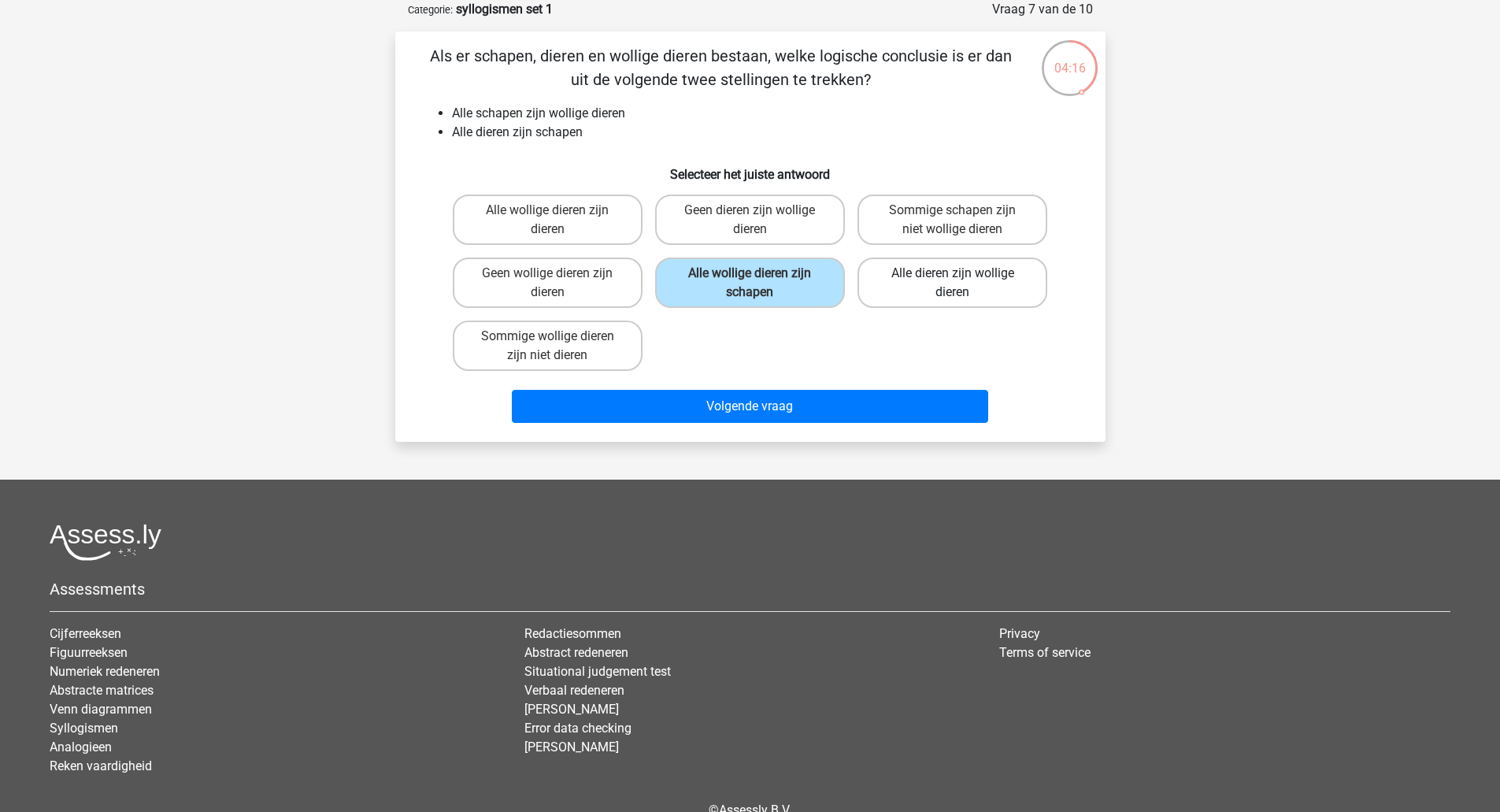
radio input "true"
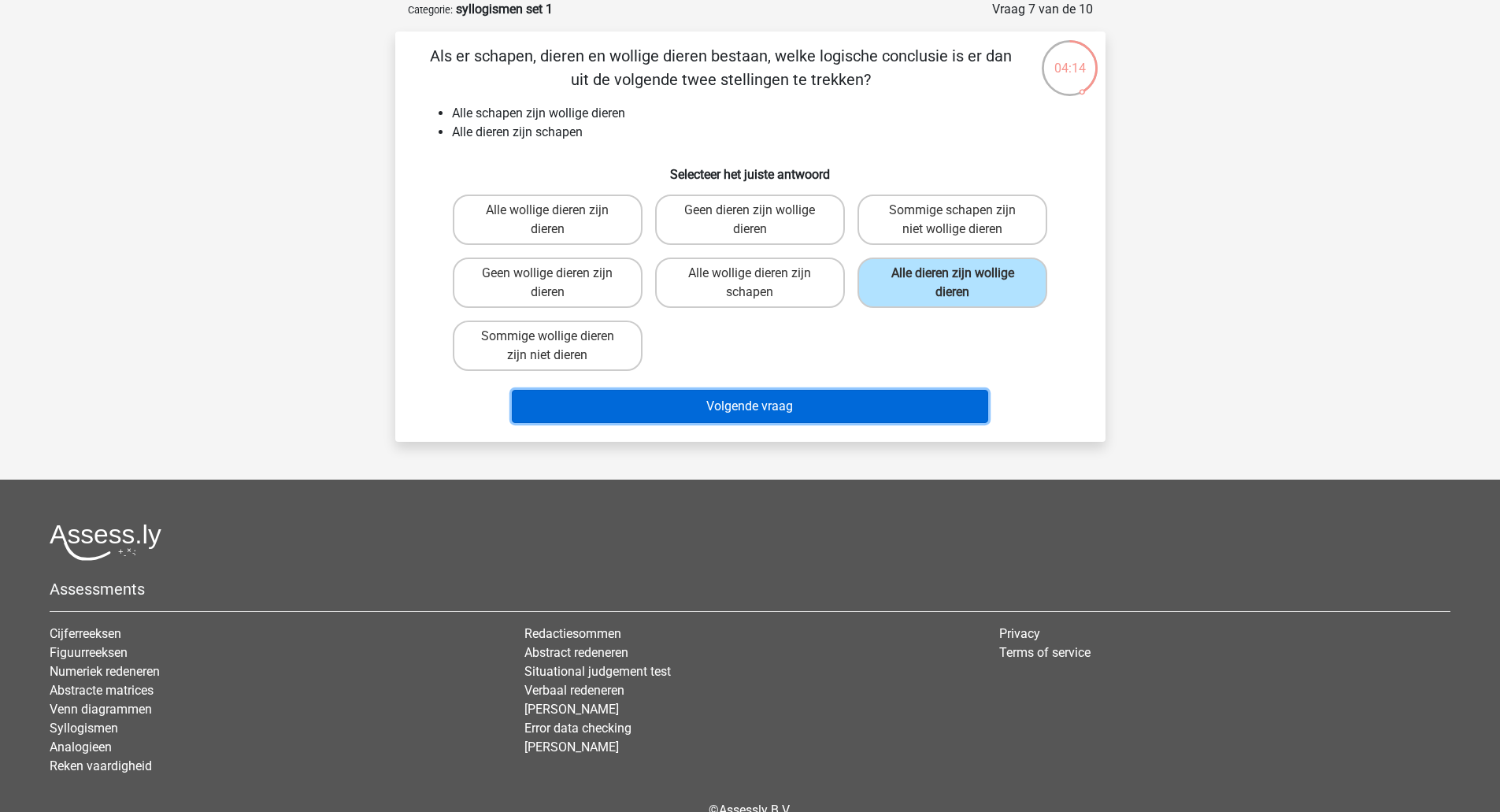
click at [935, 417] on button "Volgende vraag" at bounding box center [750, 406] width 476 height 33
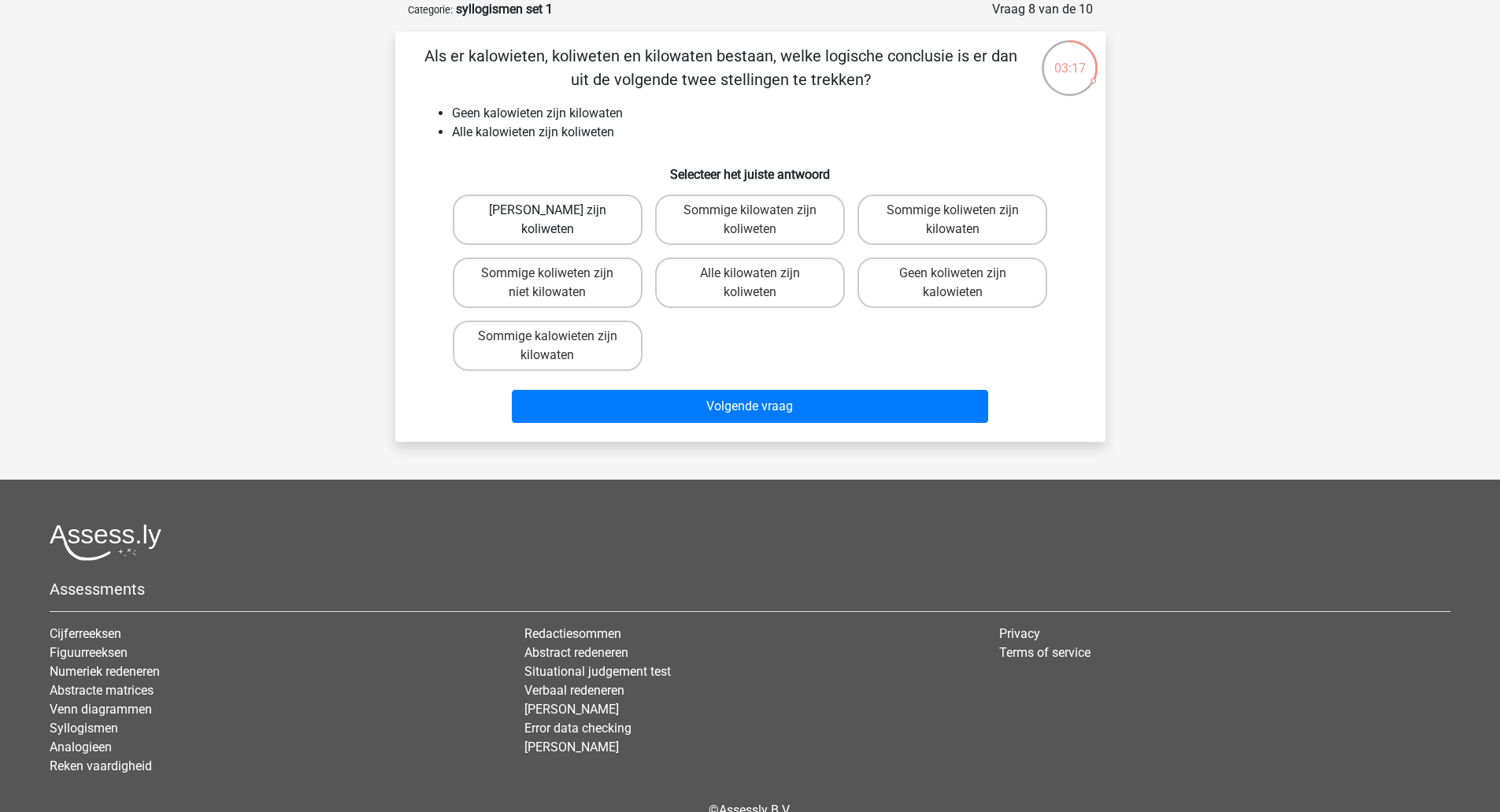
click at [519, 214] on label "Geen kilowaten zijn koliweten" at bounding box center [547, 219] width 190 height 50
click at [547, 214] on input "Geen kilowaten zijn koliweten" at bounding box center [552, 215] width 10 height 10
radio input "true"
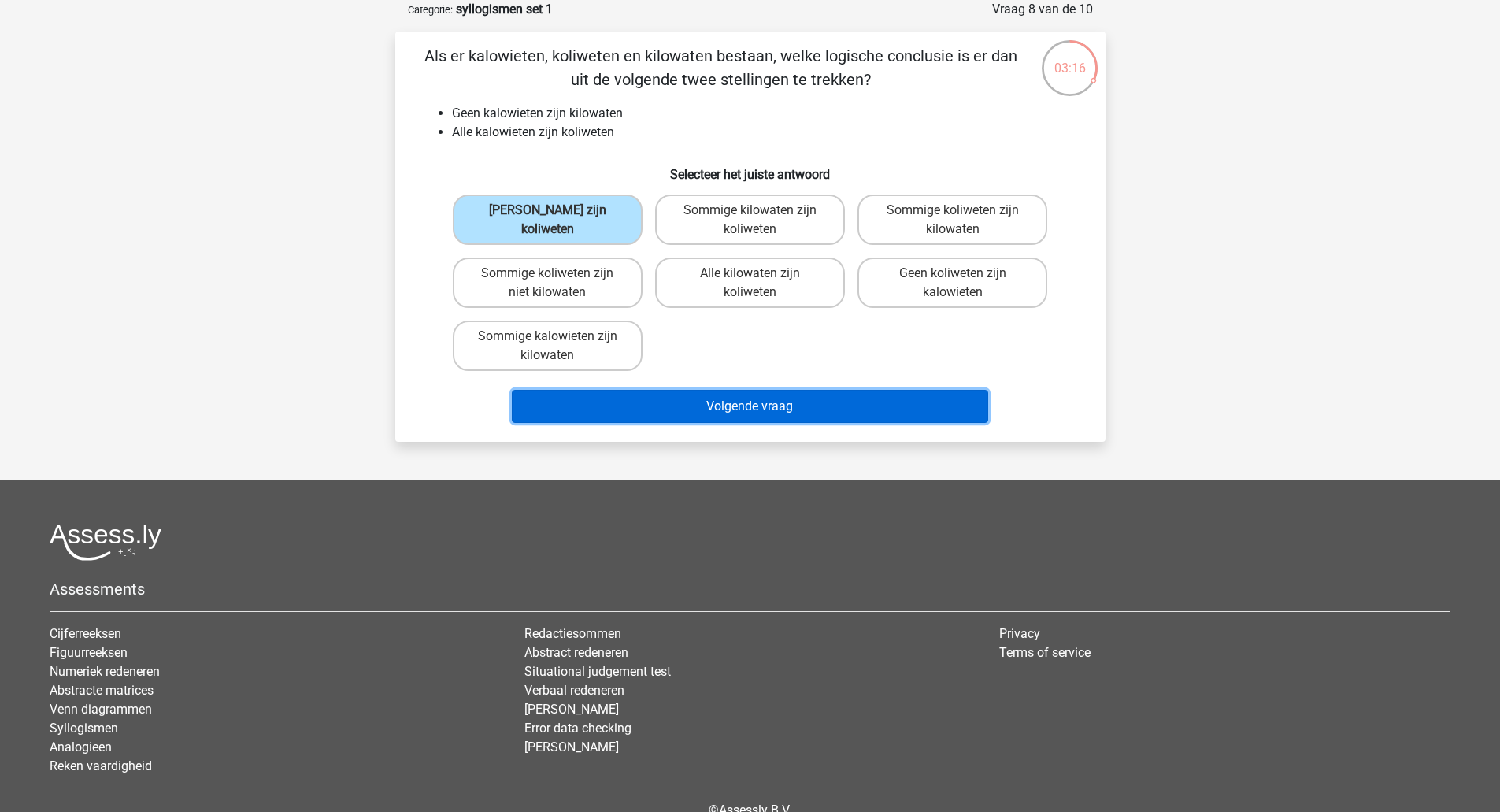
click at [721, 403] on button "Volgende vraag" at bounding box center [750, 406] width 476 height 33
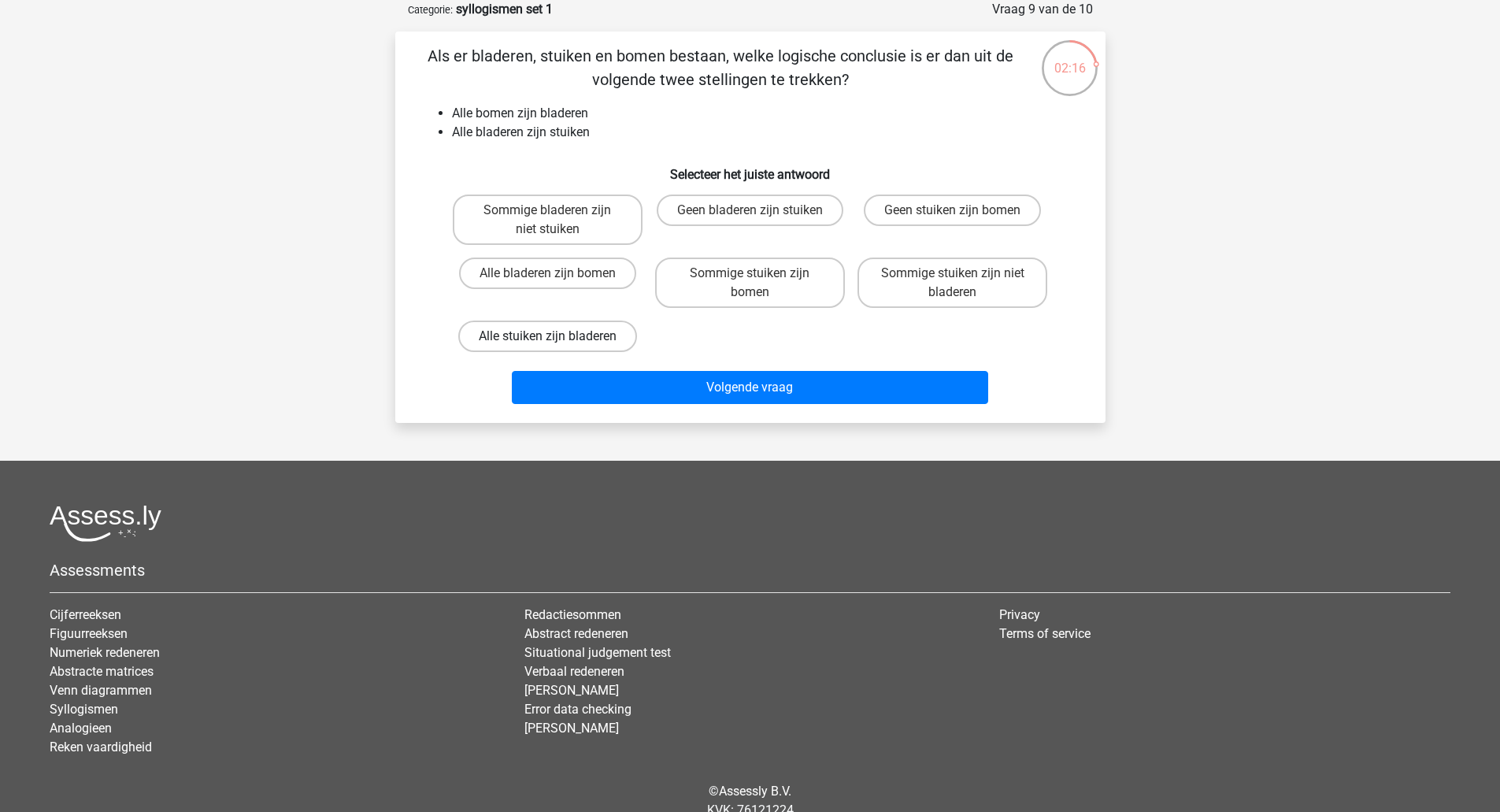
click at [621, 340] on label "Alle stuiken zijn bladeren" at bounding box center [548, 336] width 179 height 31
click at [557, 340] on input "Alle stuiken zijn bladeren" at bounding box center [552, 341] width 10 height 10
radio input "true"
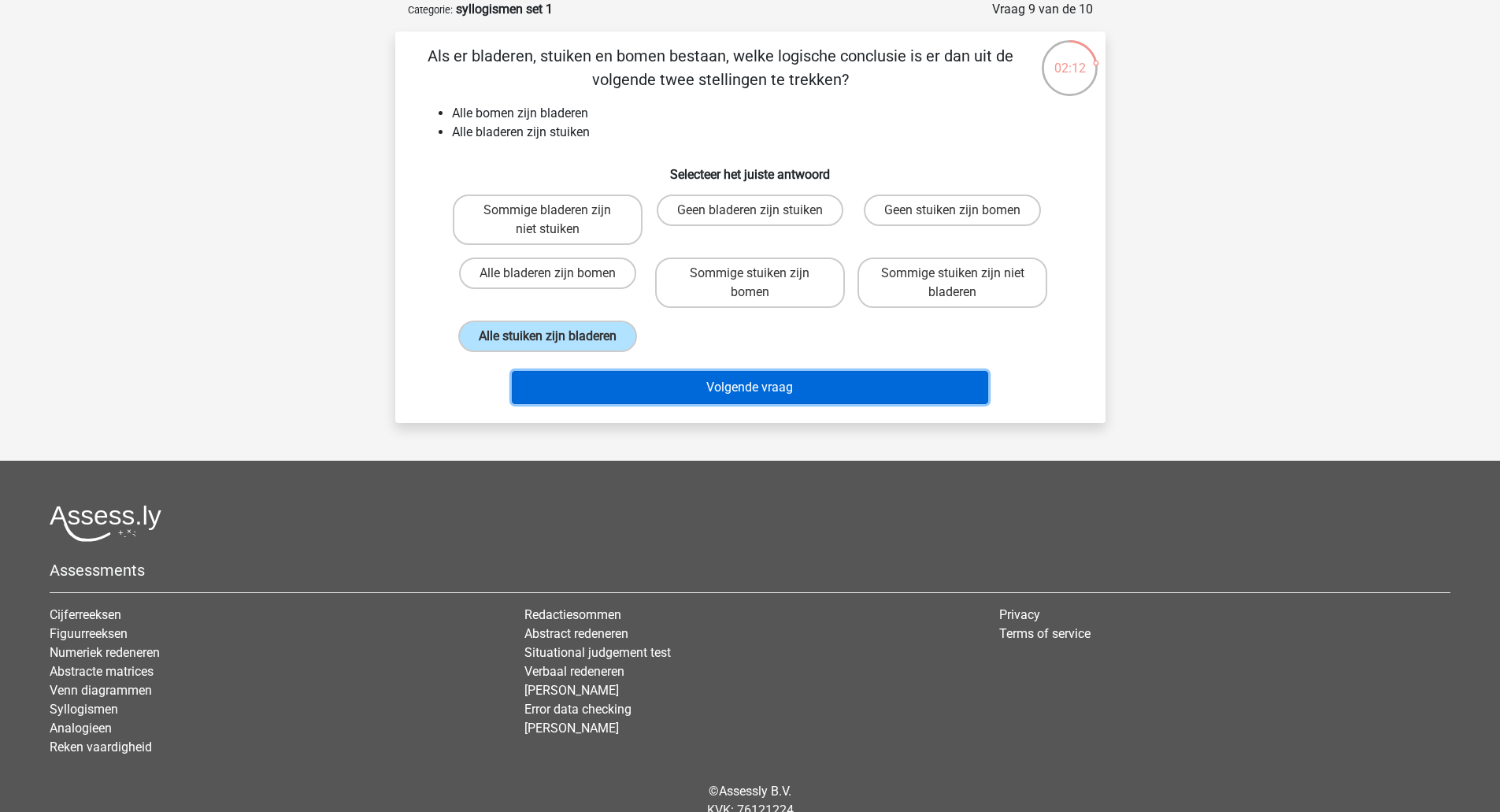
click at [781, 390] on button "Volgende vraag" at bounding box center [750, 387] width 476 height 33
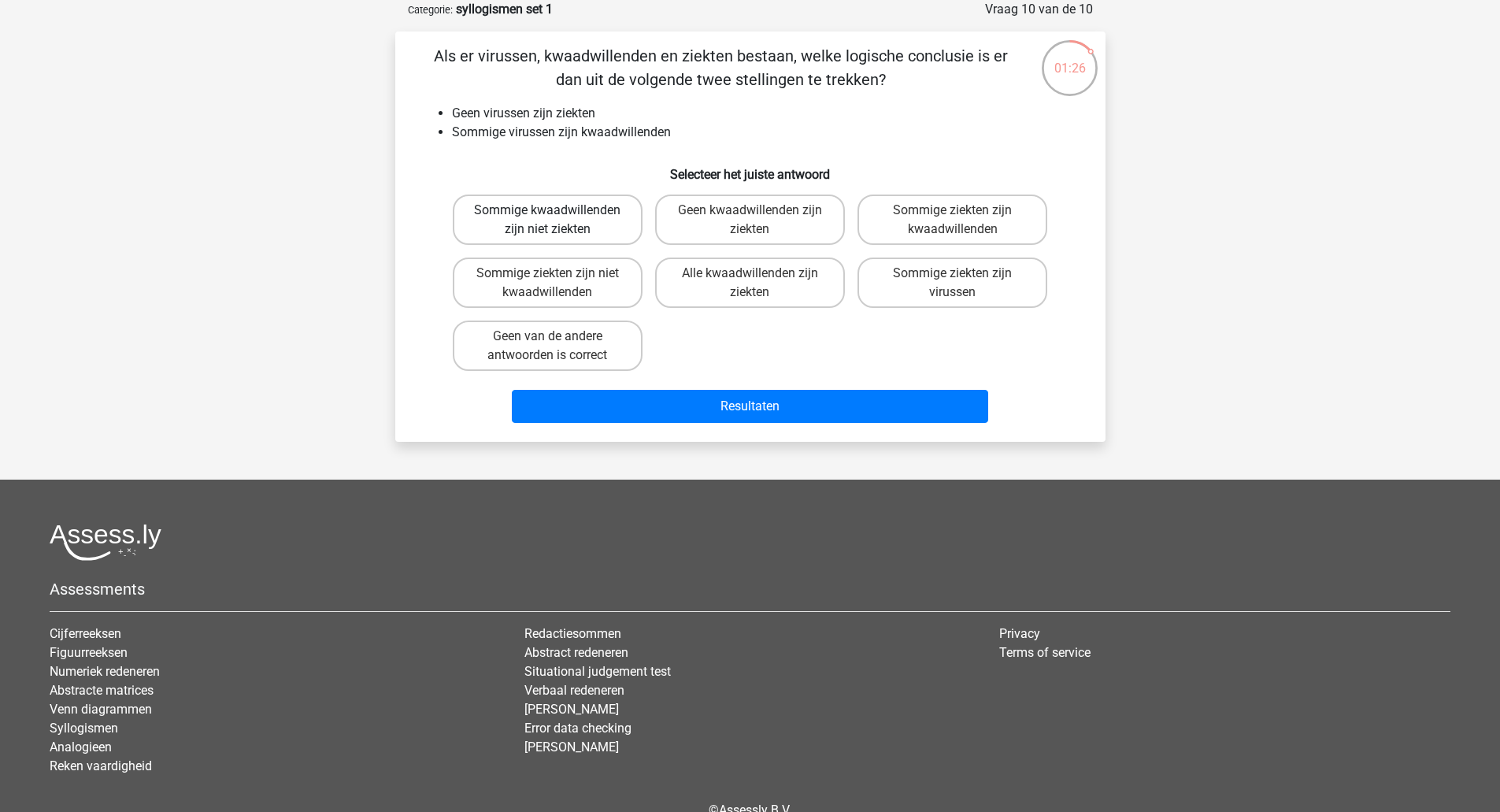
click at [610, 224] on label "Sommige kwaadwillenden zijn niet ziekten" at bounding box center [547, 219] width 190 height 50
click at [557, 220] on input "Sommige kwaadwillenden zijn niet ziekten" at bounding box center [552, 215] width 10 height 10
radio input "true"
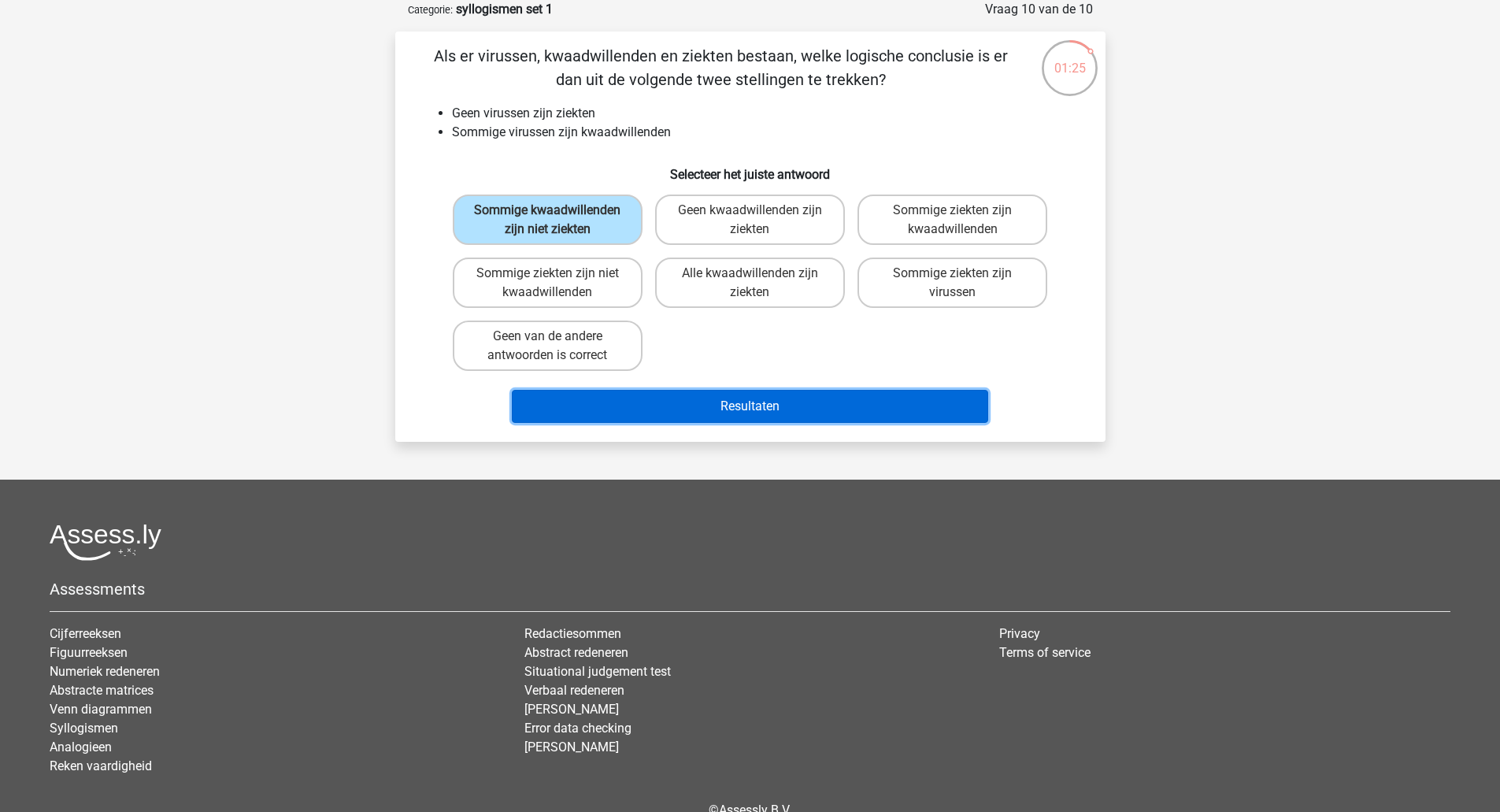
click at [707, 413] on button "Resultaten" at bounding box center [750, 406] width 476 height 33
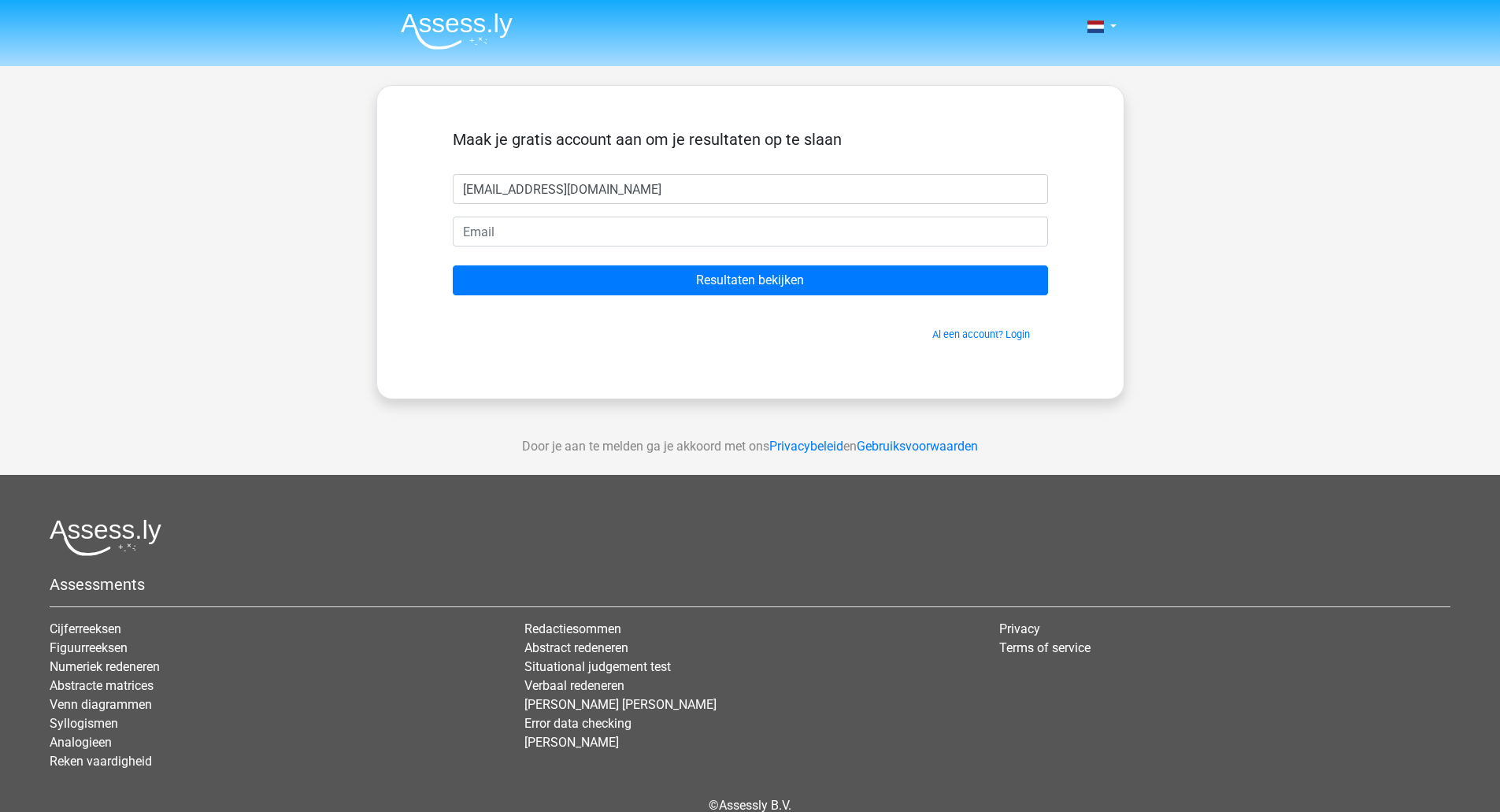
type input "[EMAIL_ADDRESS][DOMAIN_NAME]"
drag, startPoint x: 719, startPoint y: 193, endPoint x: 313, endPoint y: 196, distance: 406.0
click at [313, 196] on div "Nederlands English" at bounding box center [750, 445] width 1500 height 890
type input "Niek"
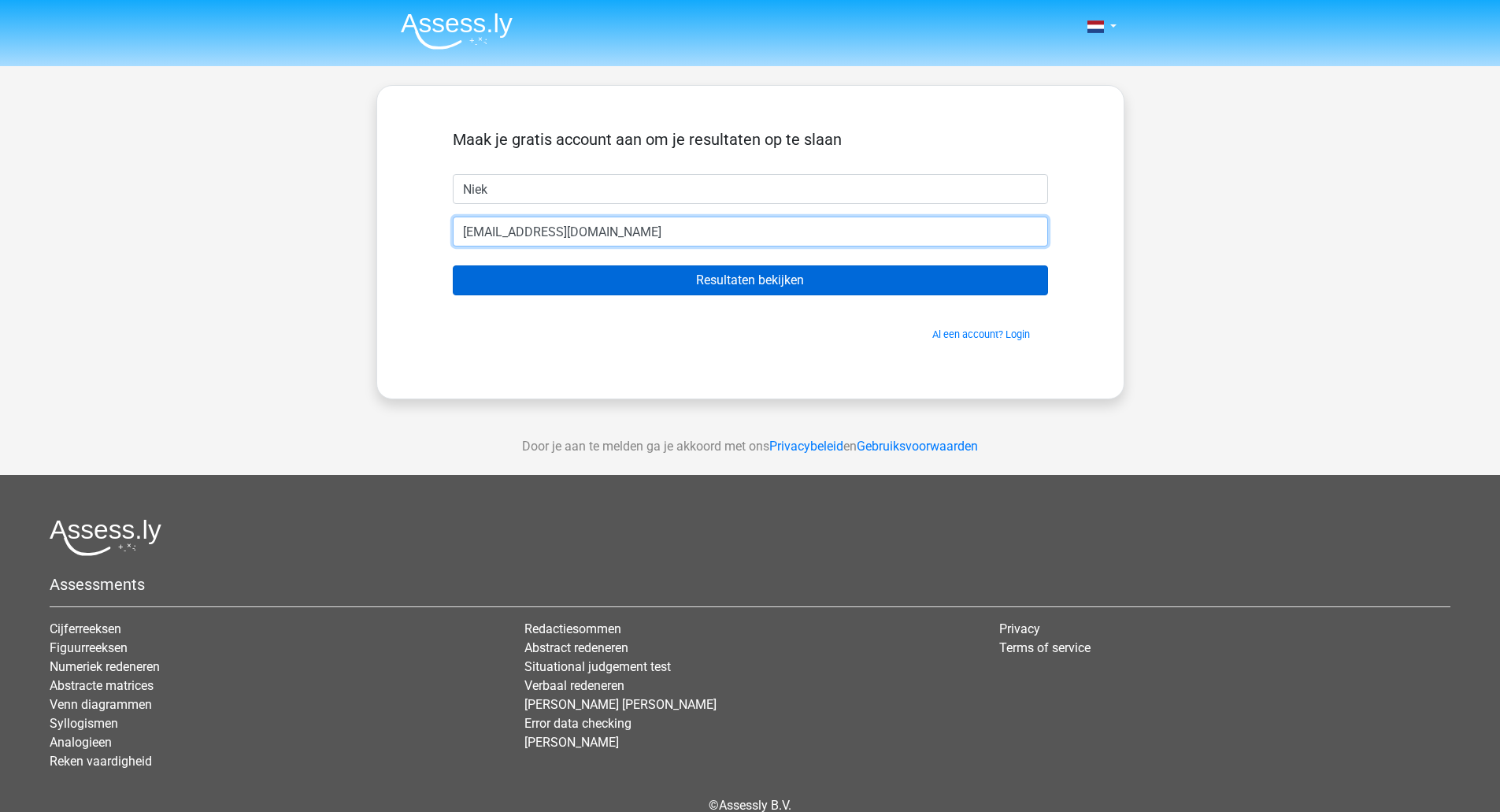
type input "niekgeryl@hotmail.com"
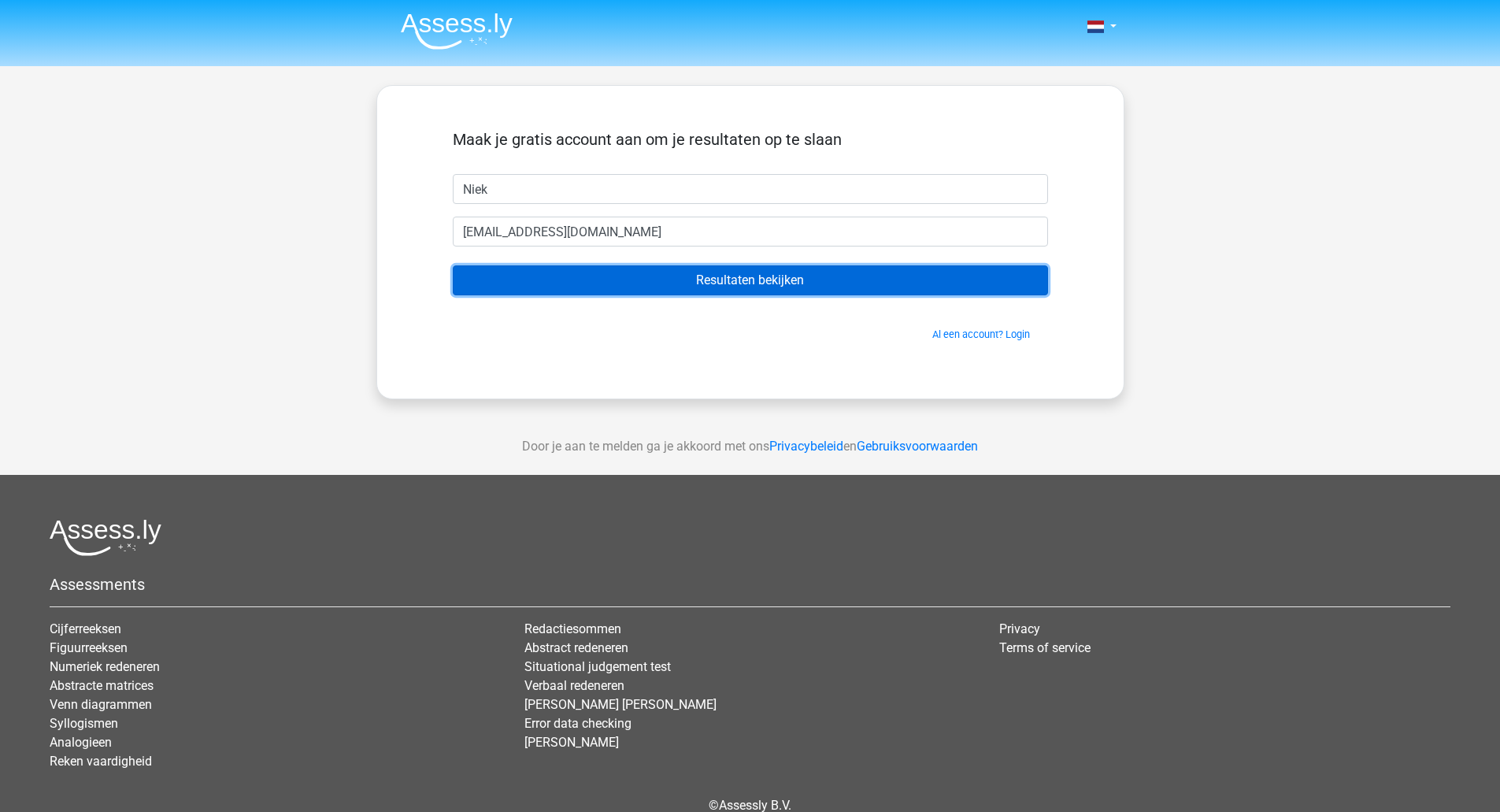
click at [817, 281] on input "Resultaten bekijken" at bounding box center [750, 280] width 595 height 30
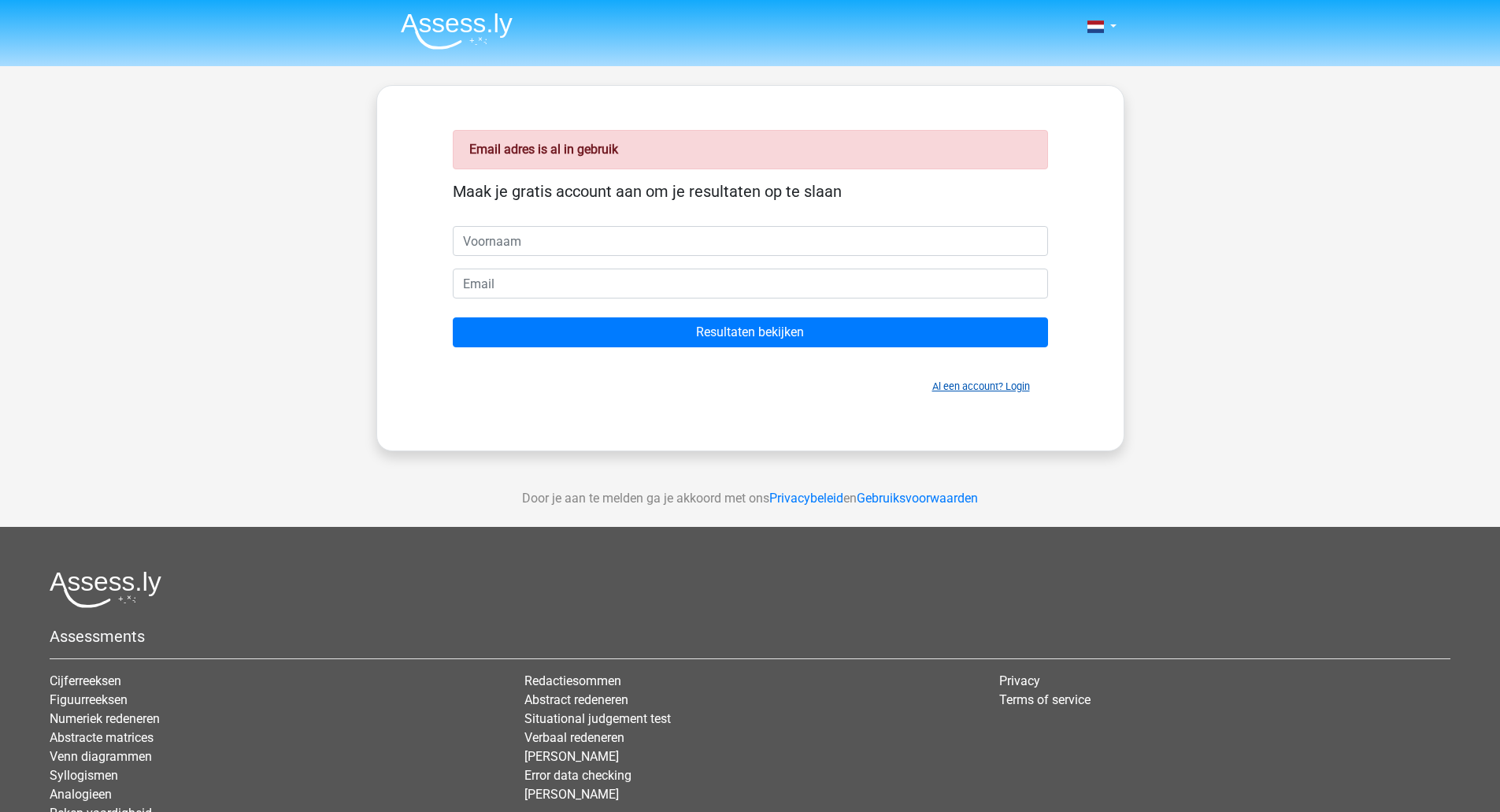
click at [1022, 389] on link "Al een account? Login" at bounding box center [980, 386] width 98 height 12
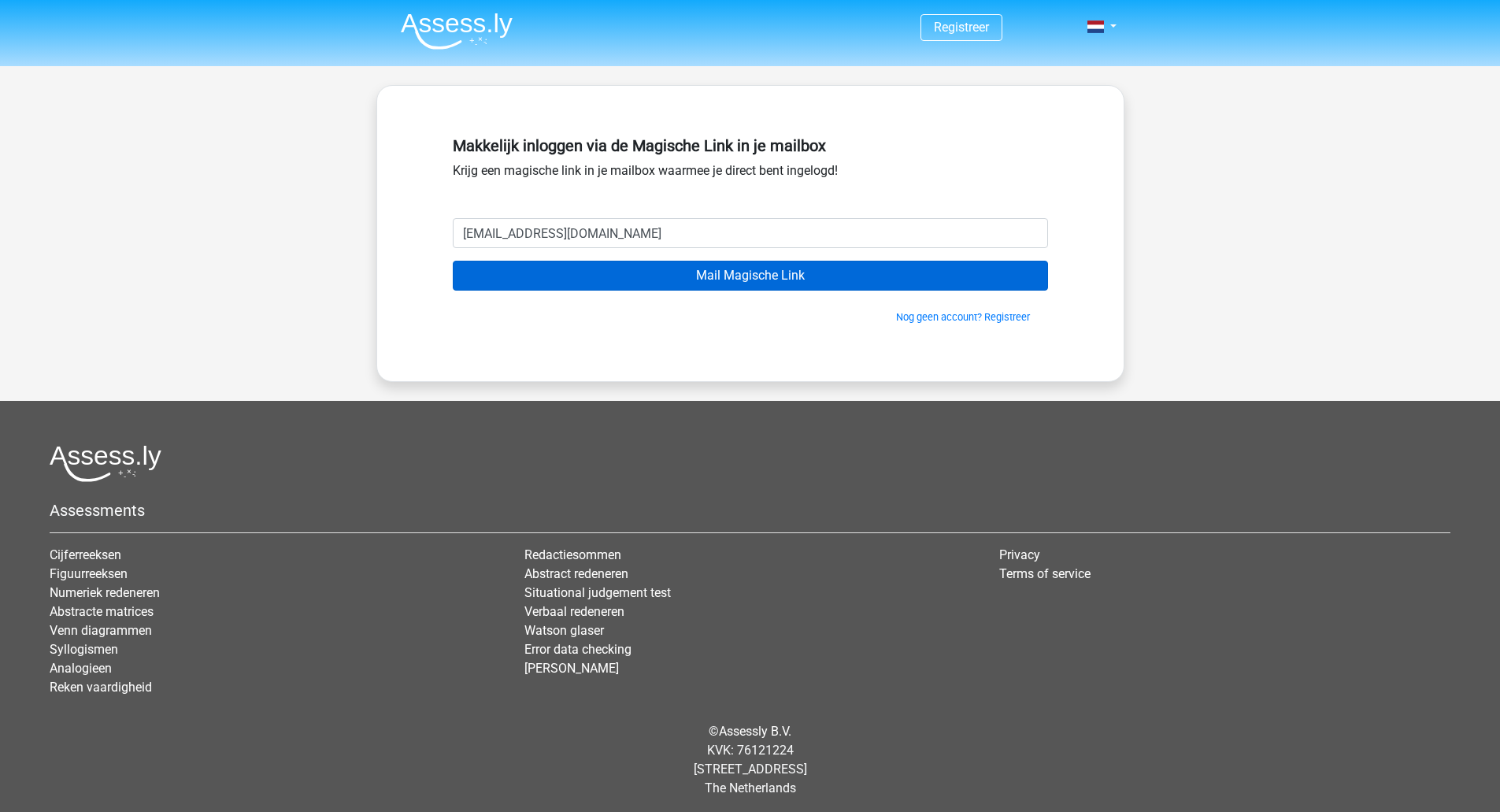
type input "[EMAIL_ADDRESS][DOMAIN_NAME]"
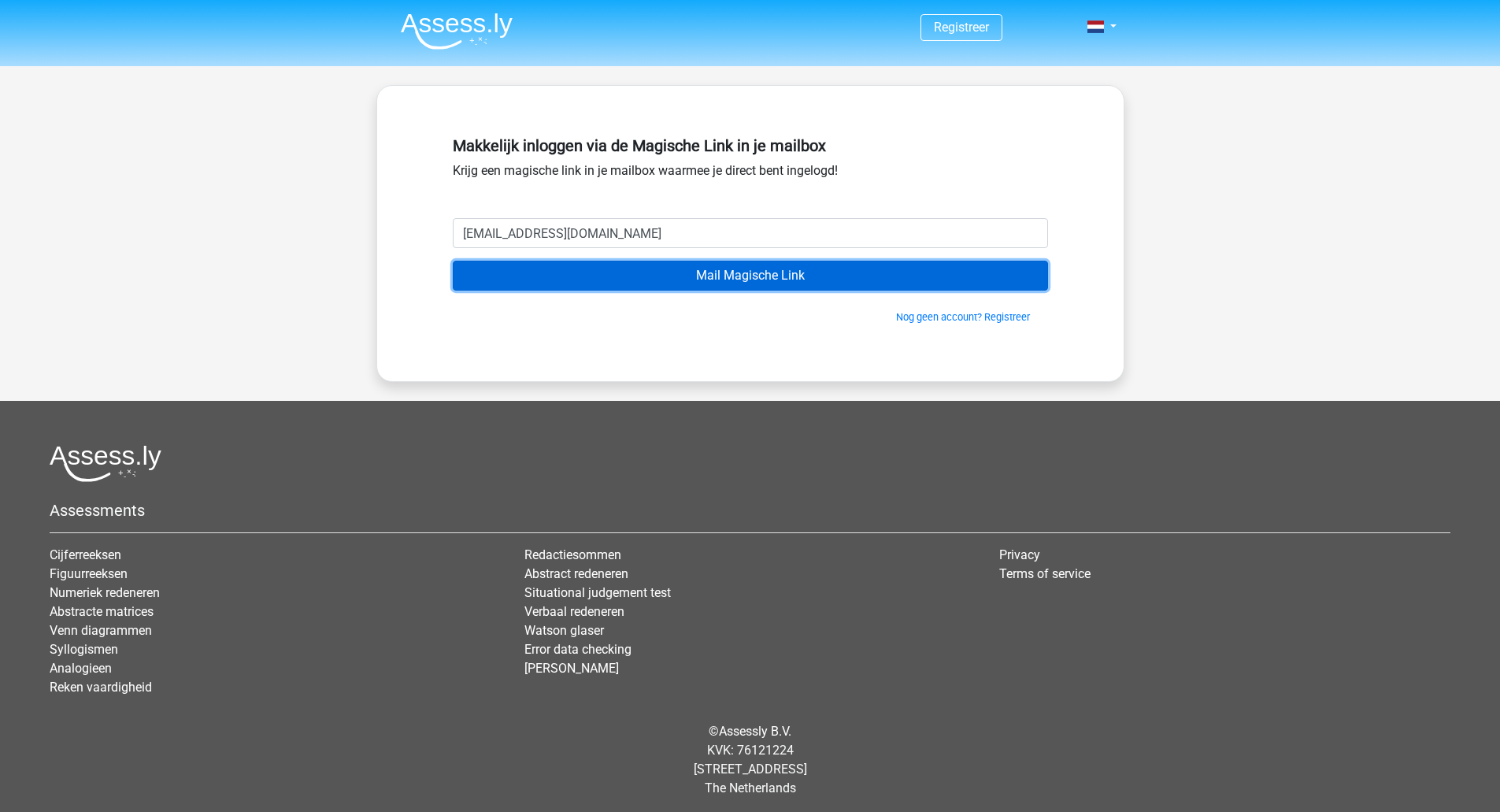
click at [821, 273] on input "Mail Magische Link" at bounding box center [750, 275] width 595 height 30
